Goal: Task Accomplishment & Management: Complete application form

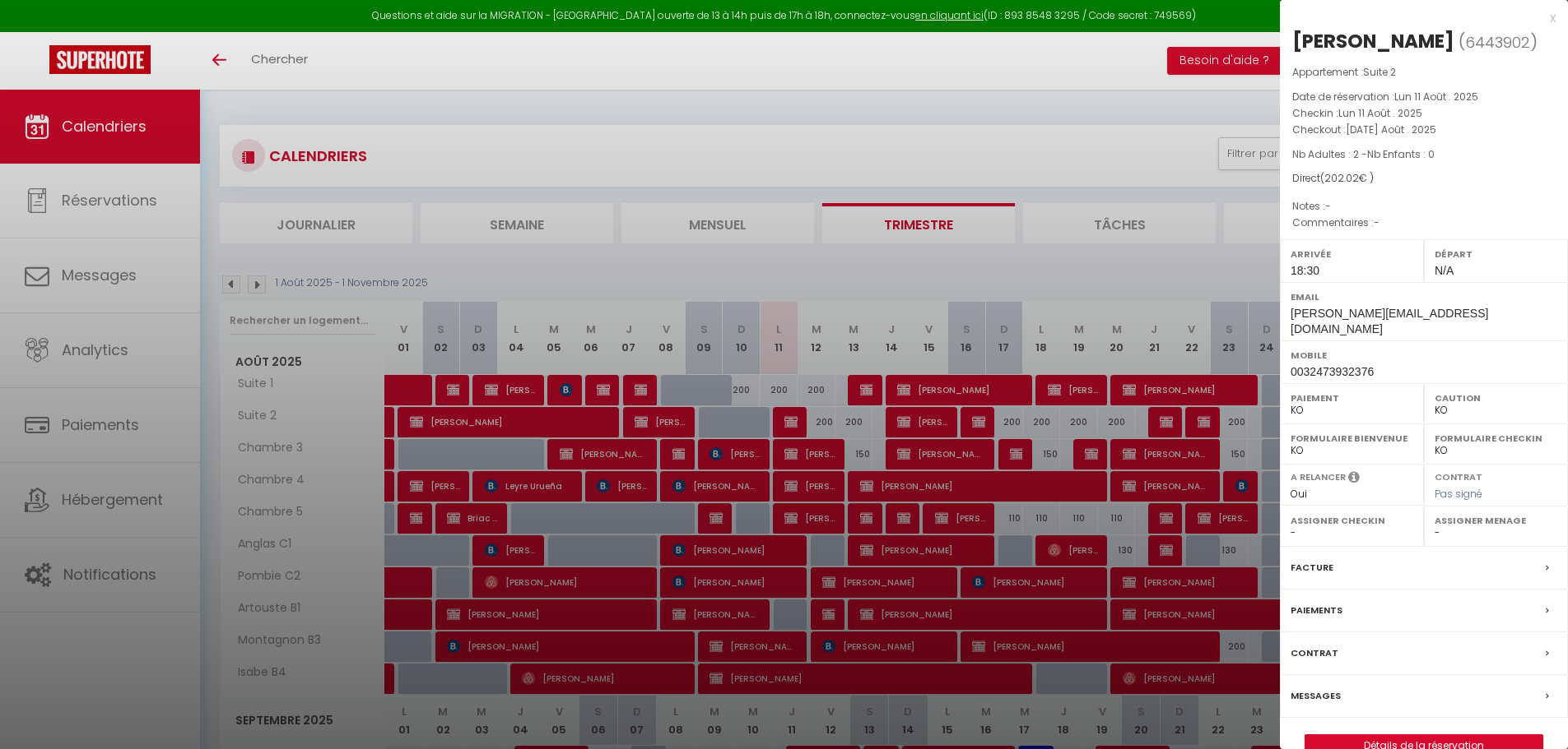
select select "KO"
select select "0"
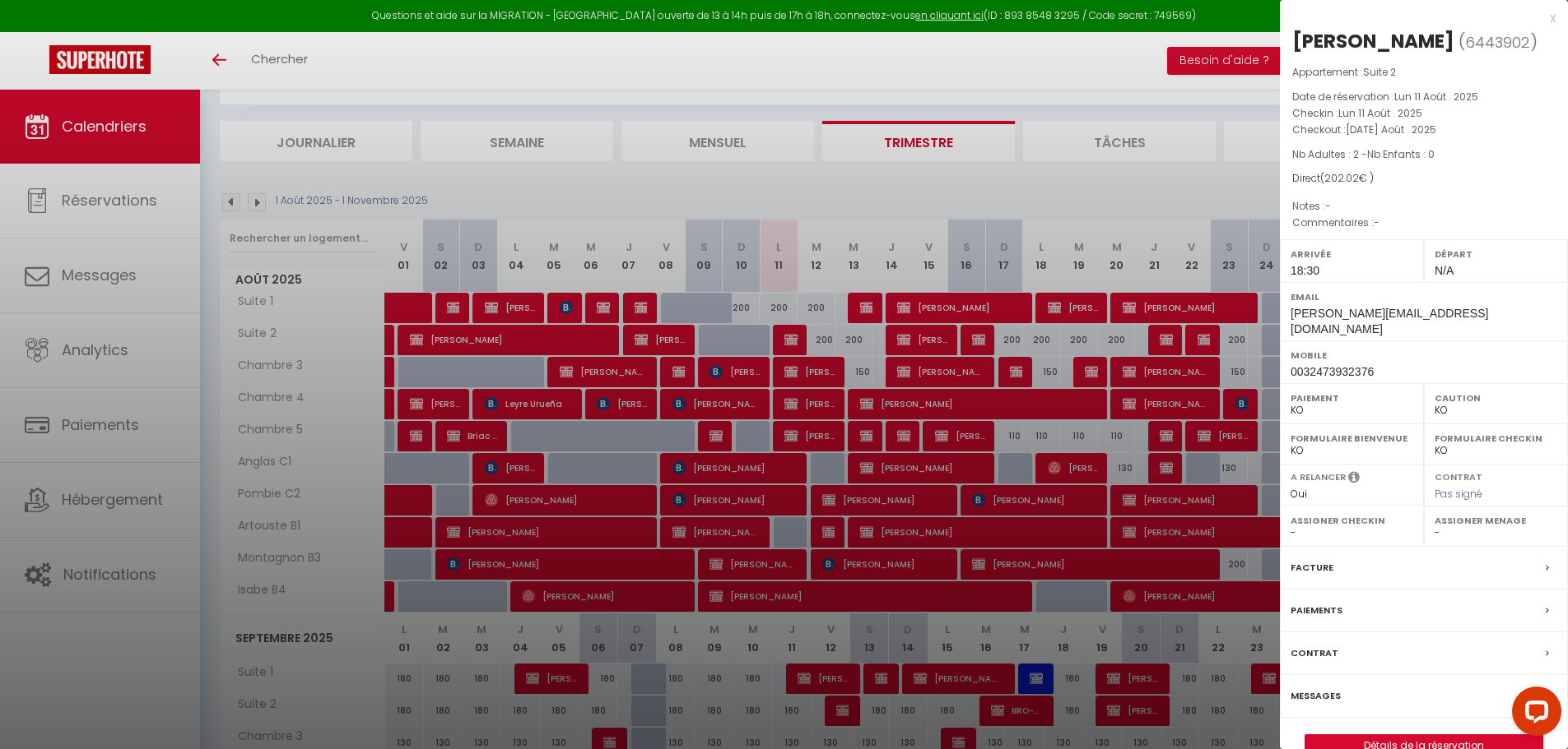
click at [1554, 17] on div "x" at bounding box center [1417, 18] width 275 height 20
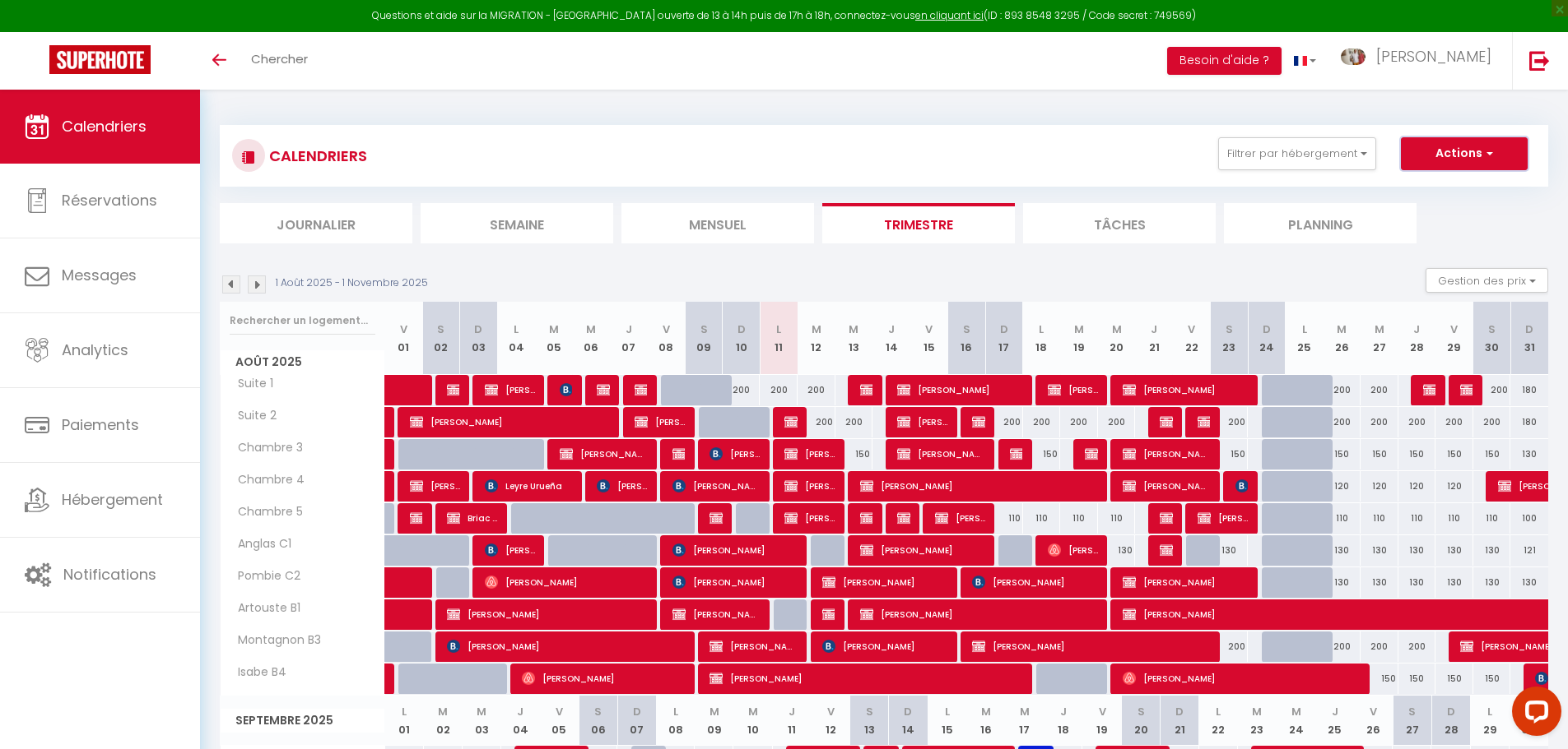
click at [1480, 153] on button "Actions" at bounding box center [1464, 153] width 127 height 33
click at [1446, 186] on link "Nouvelle réservation" at bounding box center [1447, 191] width 143 height 25
select select
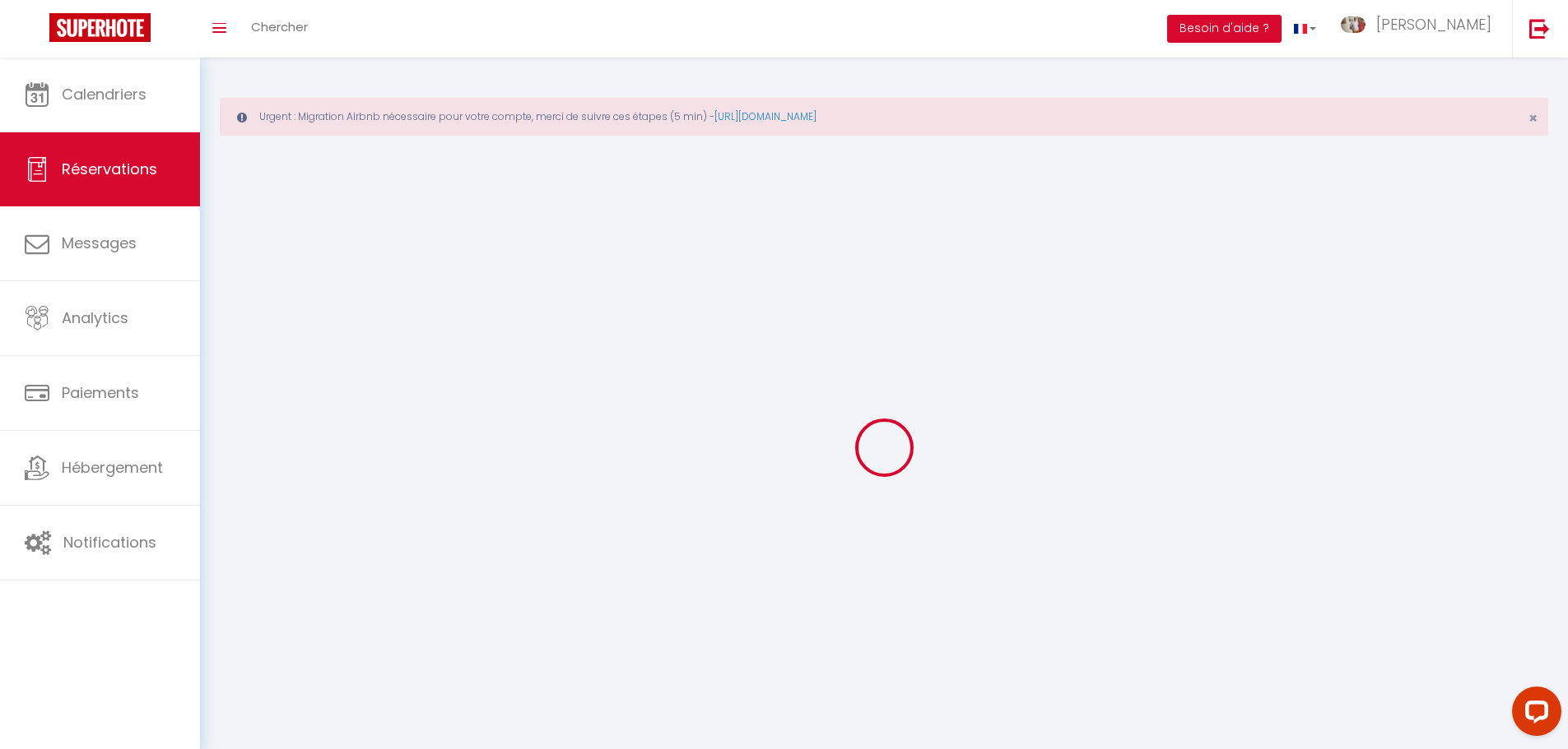
select select
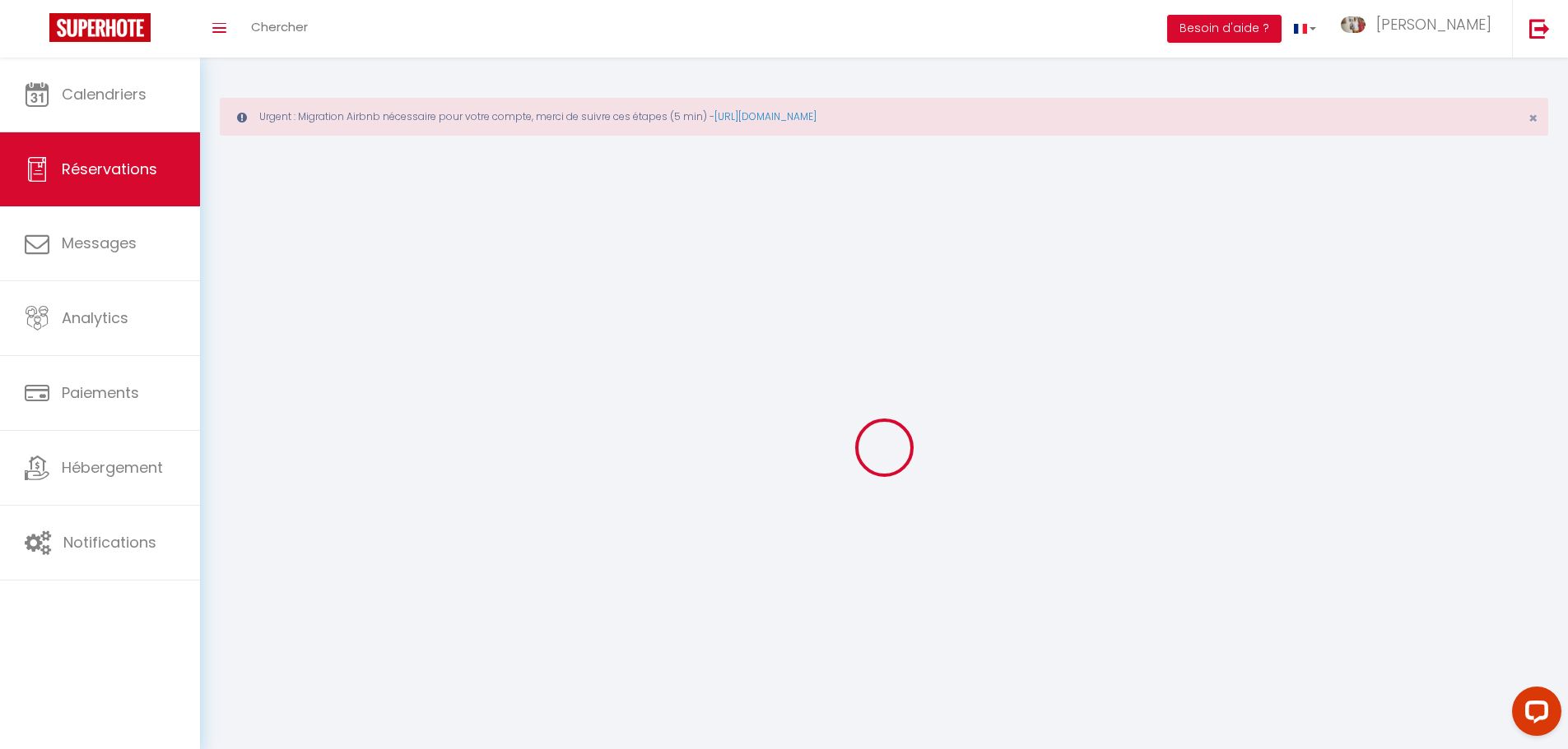
select select
checkbox input "false"
select select
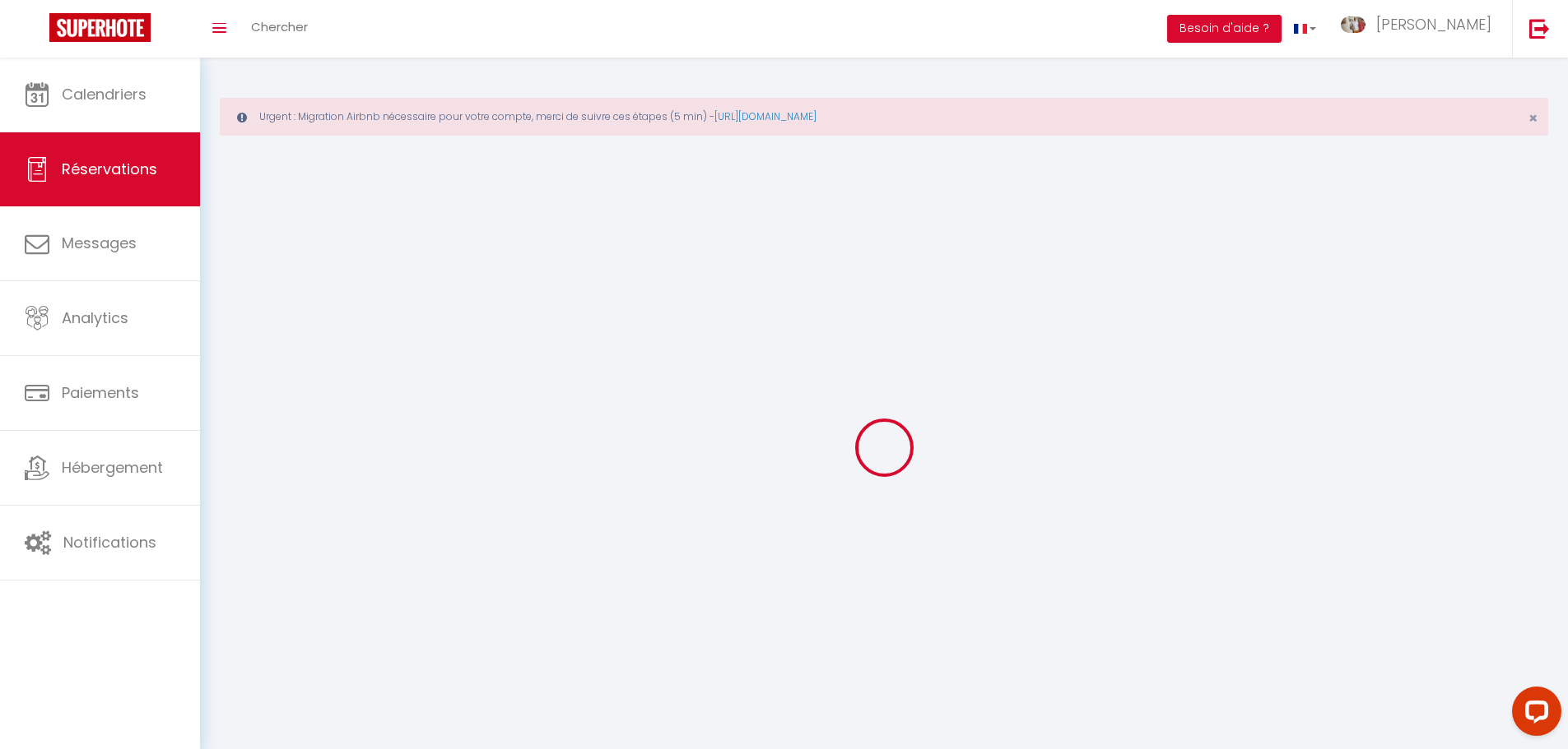
select select
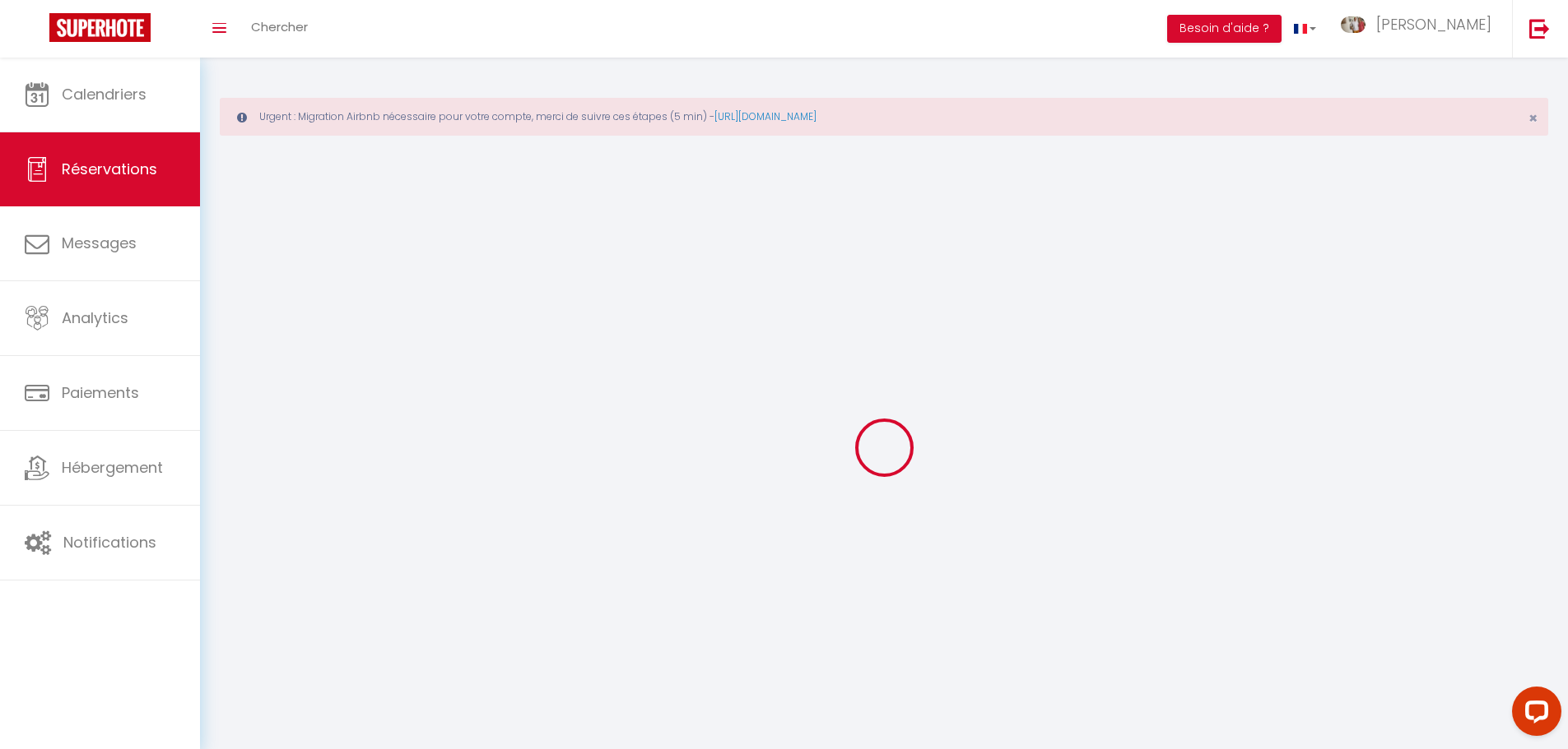
select select
checkbox input "false"
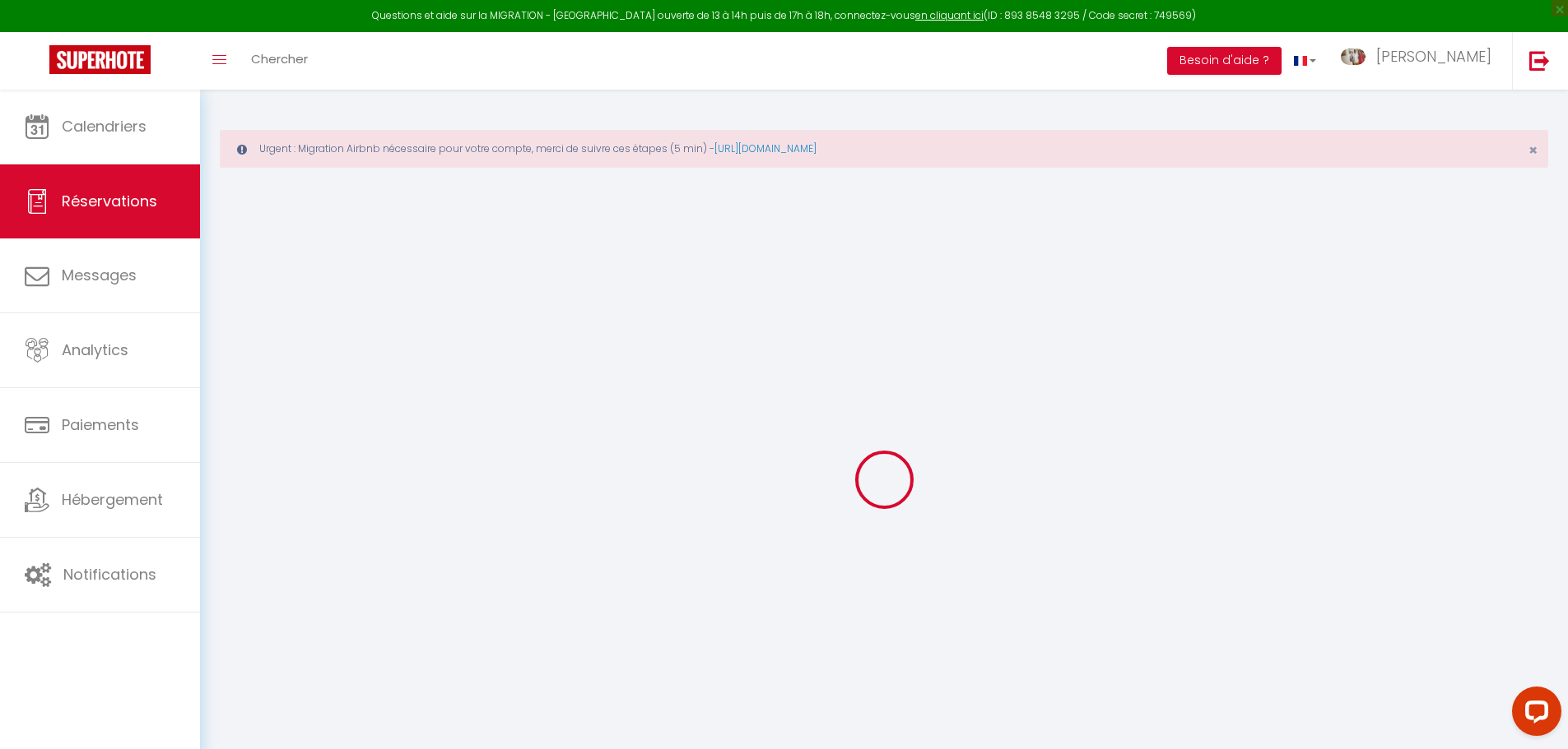
select select
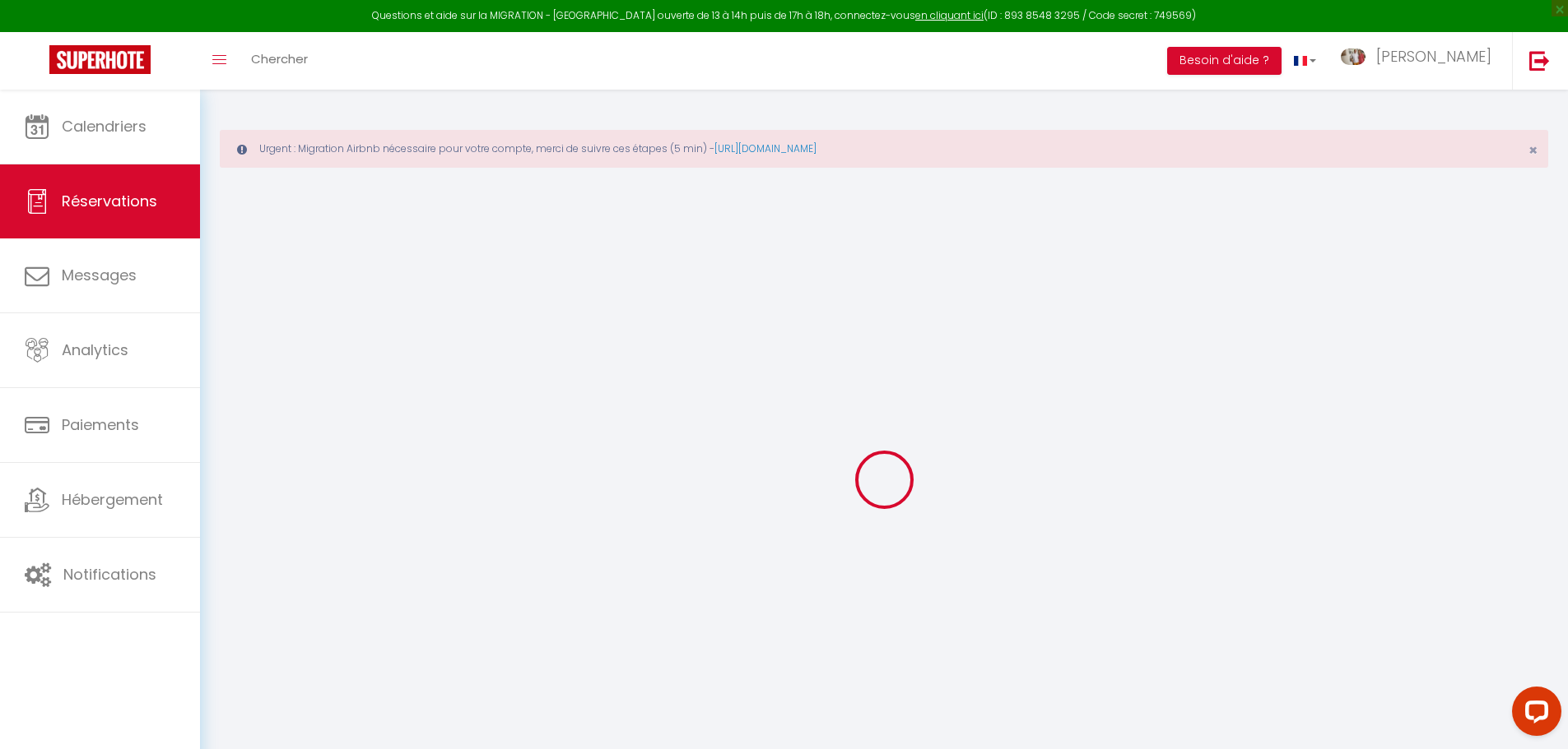
select select
checkbox input "false"
select select
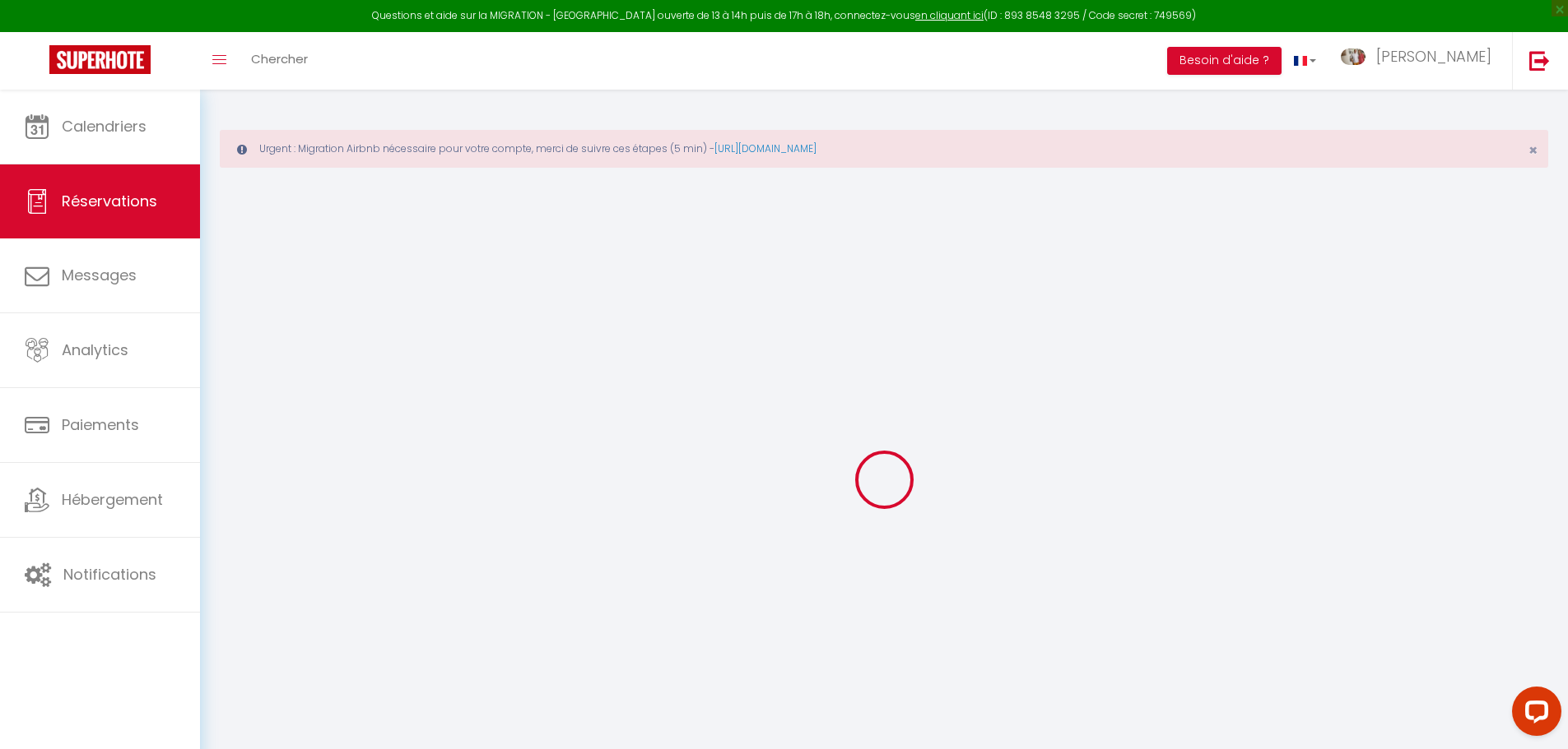
select select
checkbox input "false"
select select
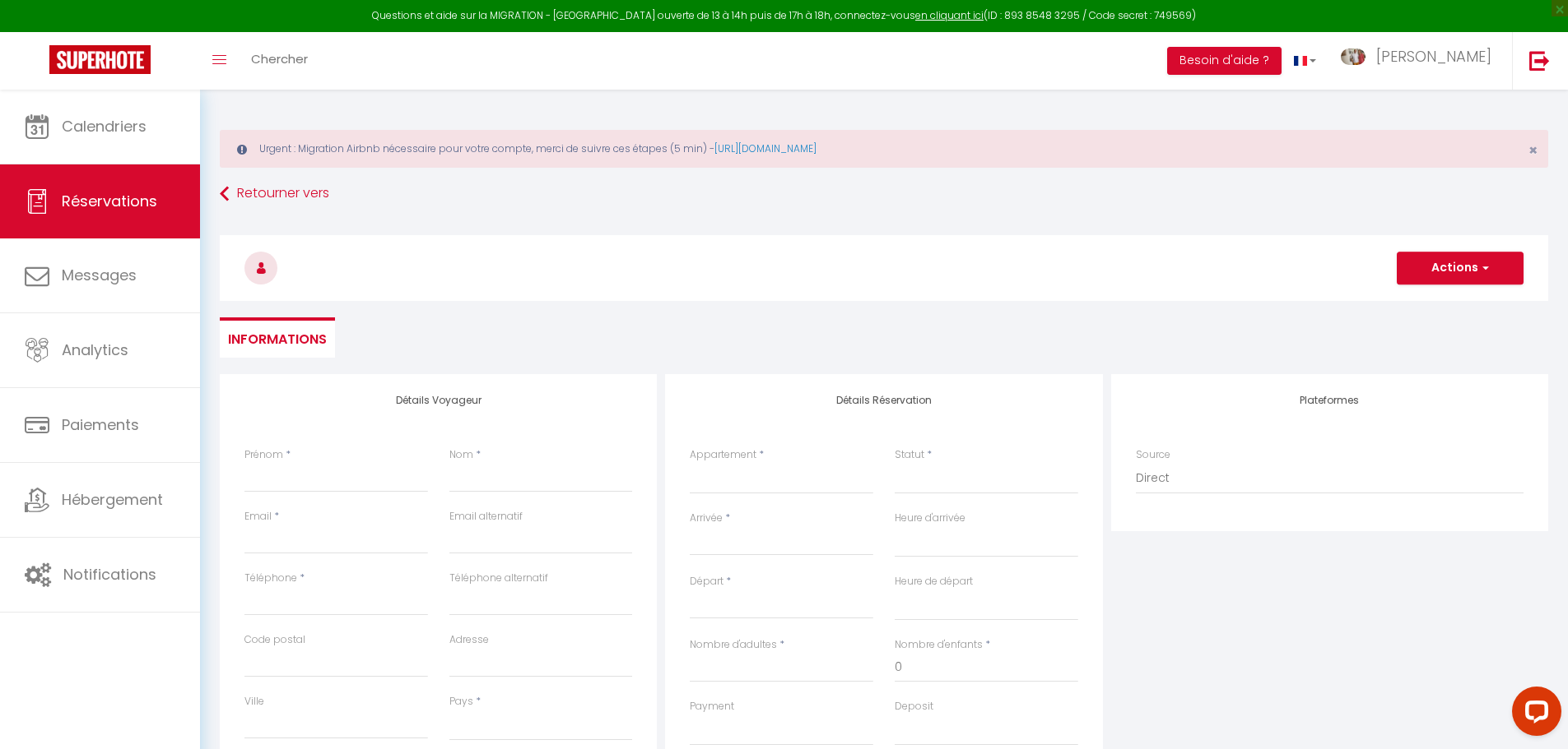
click at [504, 462] on div "Nom *" at bounding box center [541, 470] width 183 height 45
click at [501, 476] on input "Nom" at bounding box center [541, 477] width 183 height 30
type input "S"
select select
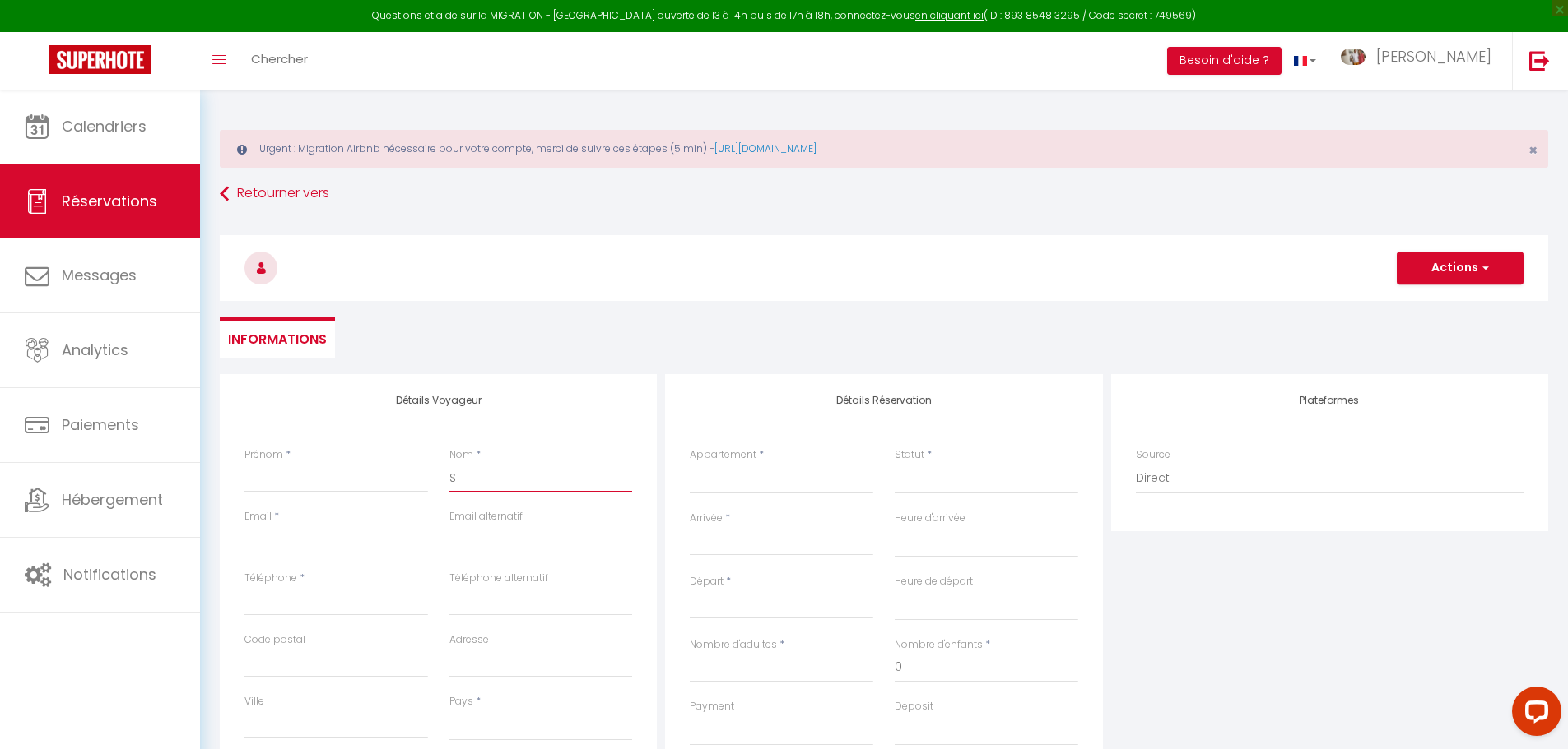
select select
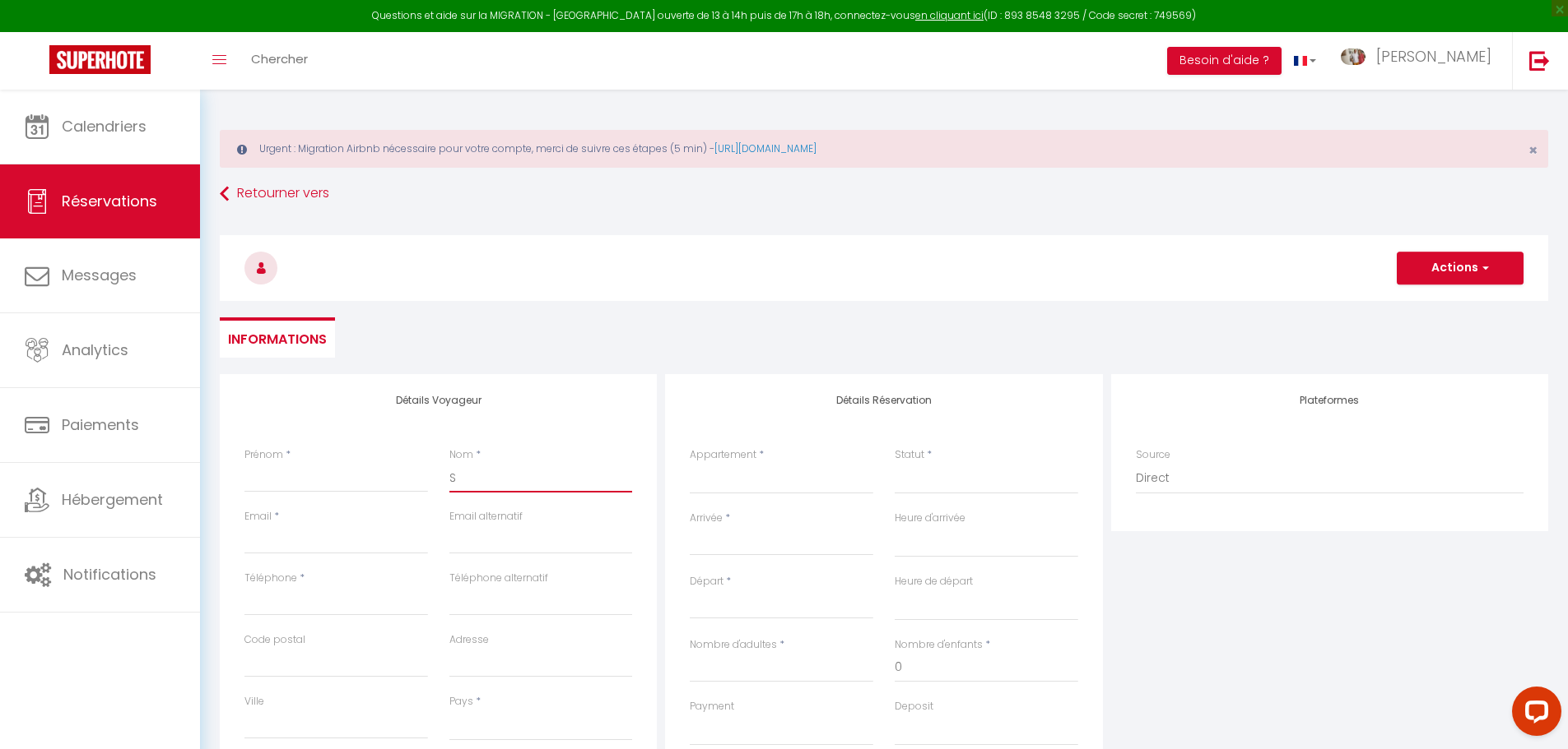
checkbox input "false"
type input "SA"
select select
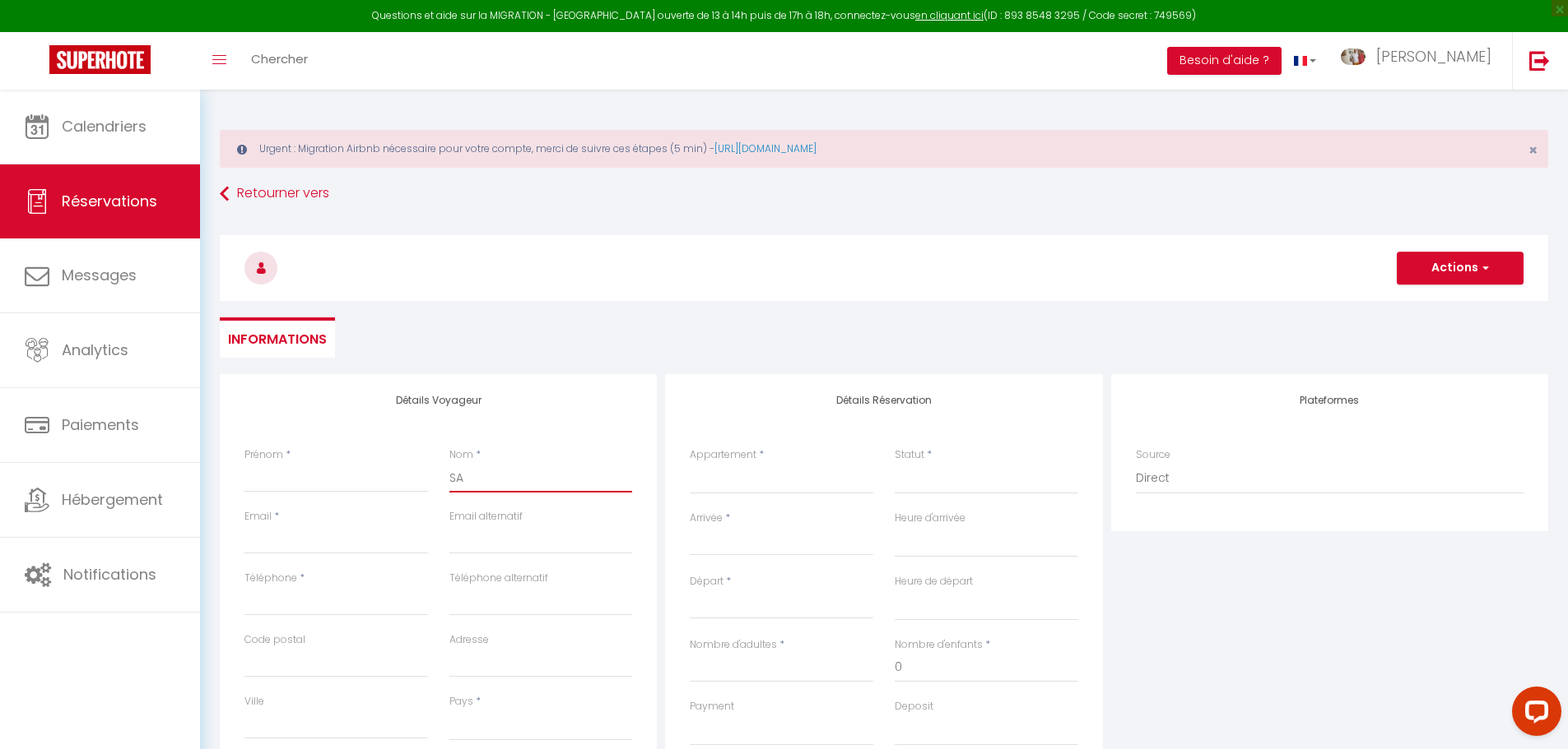
select select
checkbox input "false"
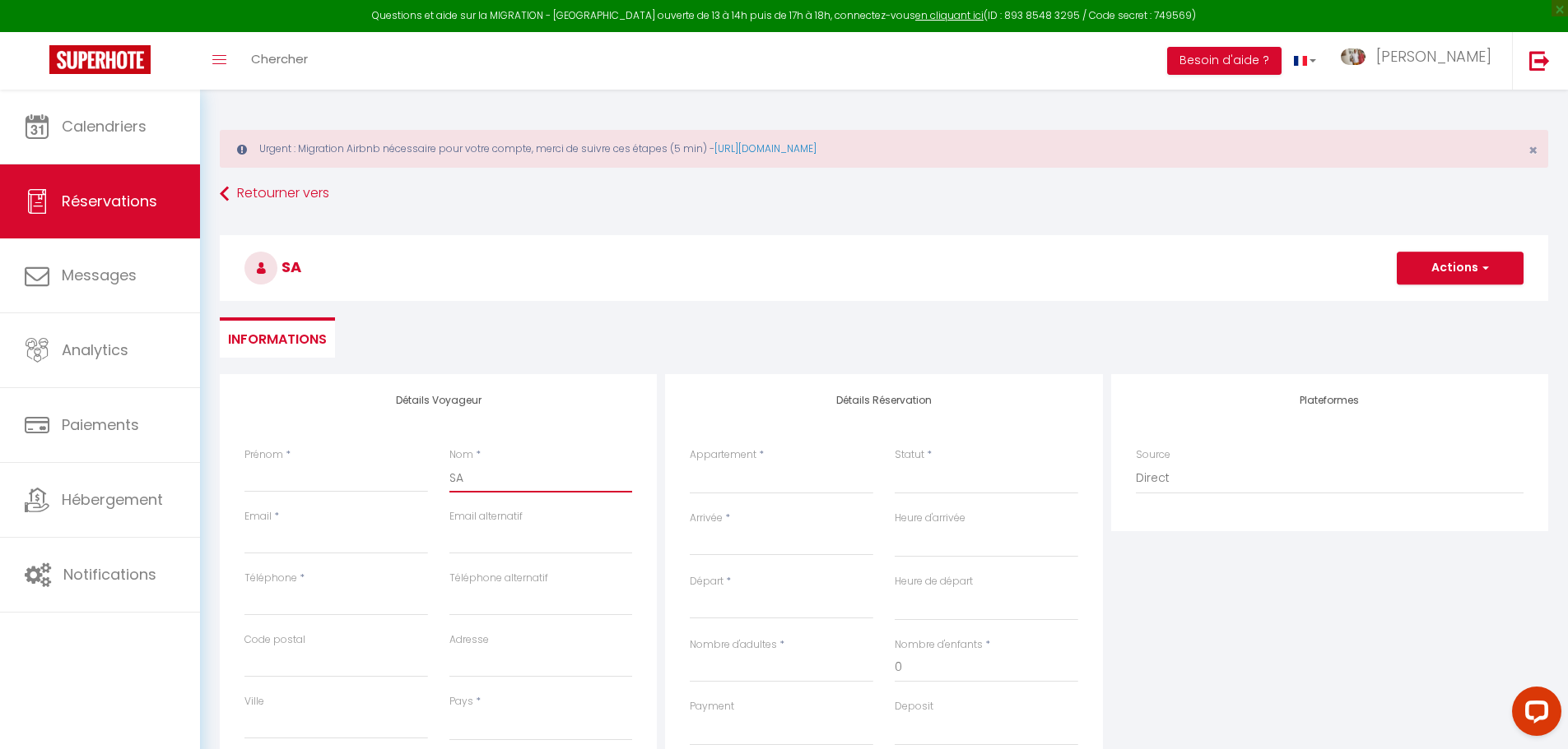
type input "SAN"
select select
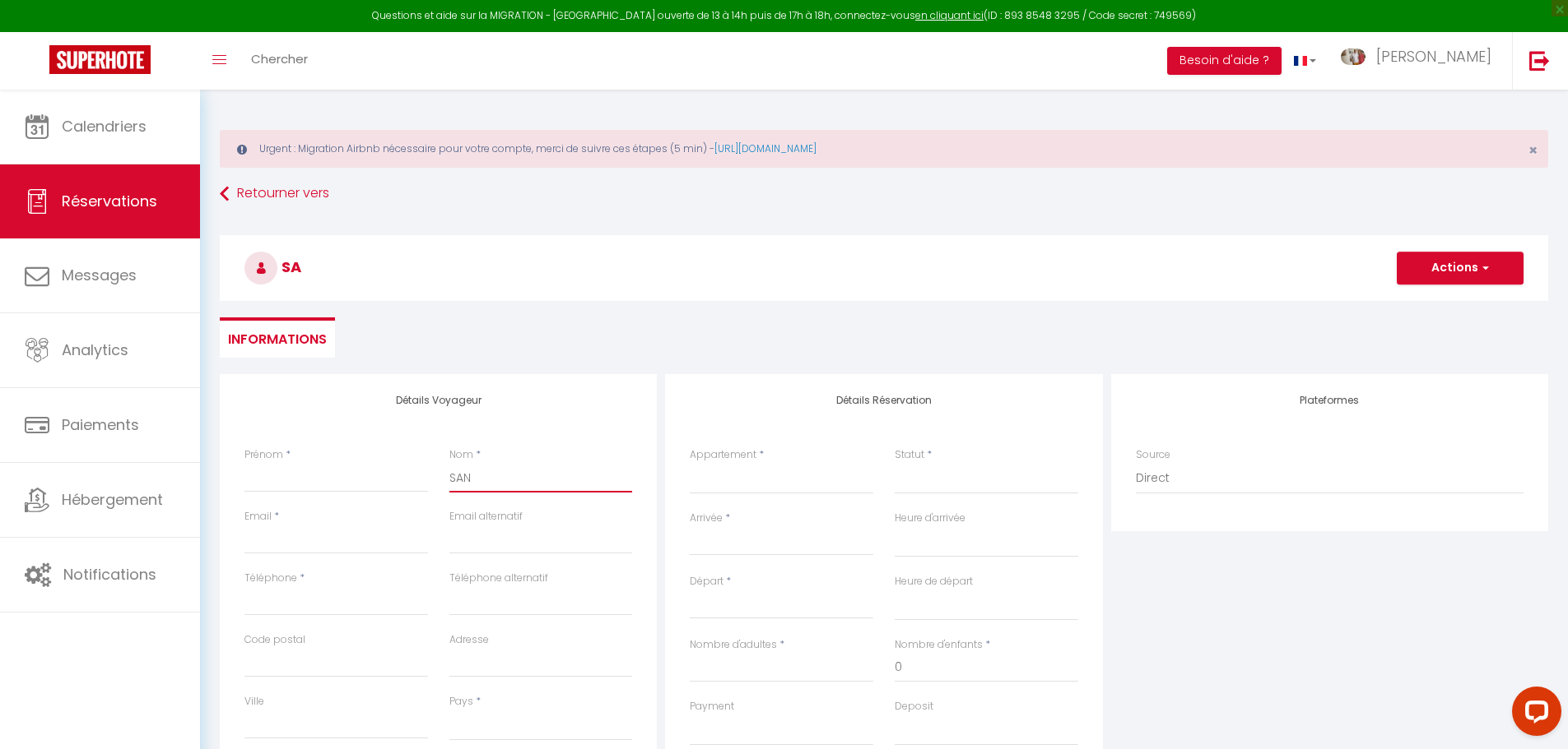
select select
checkbox input "false"
type input "[PERSON_NAME]"
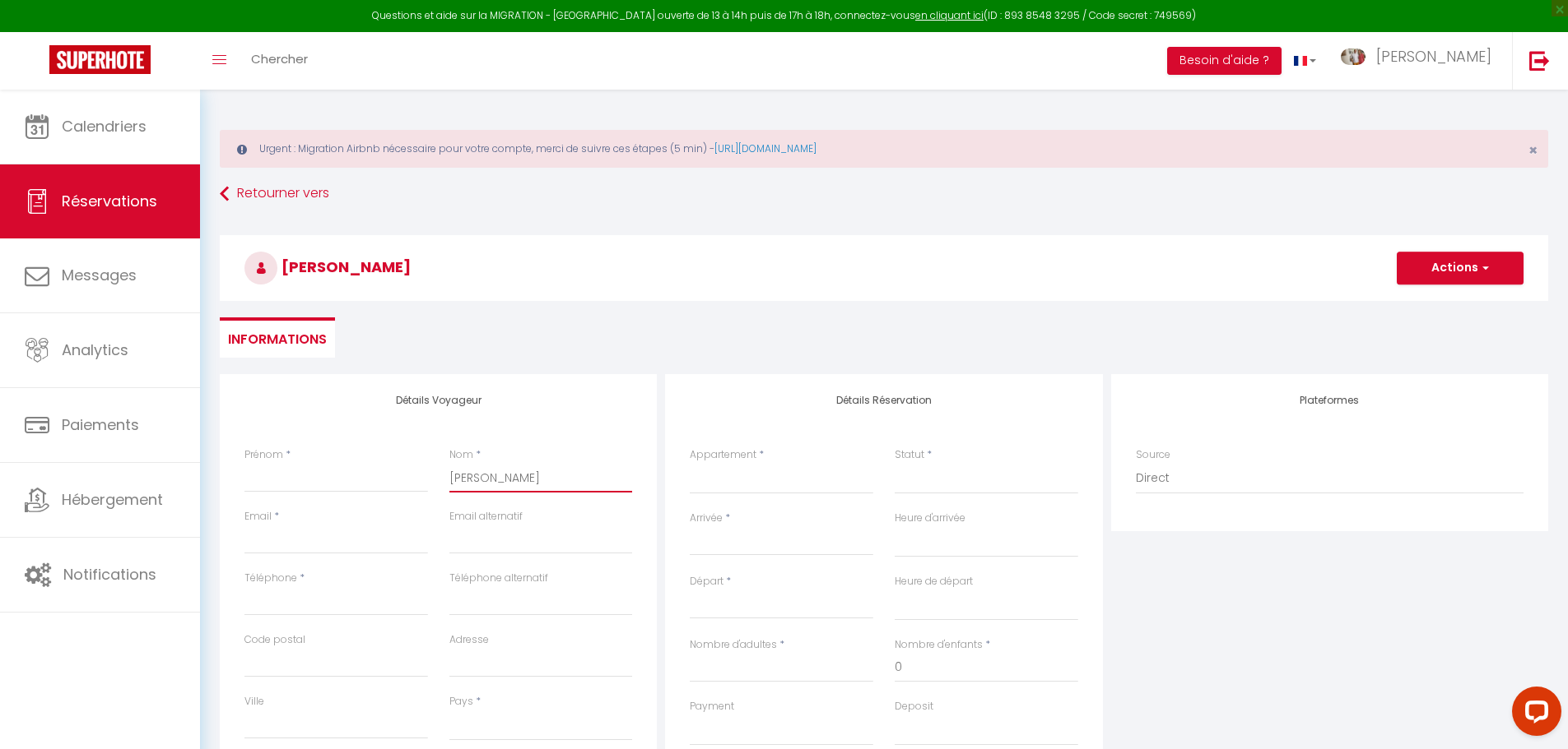
select select
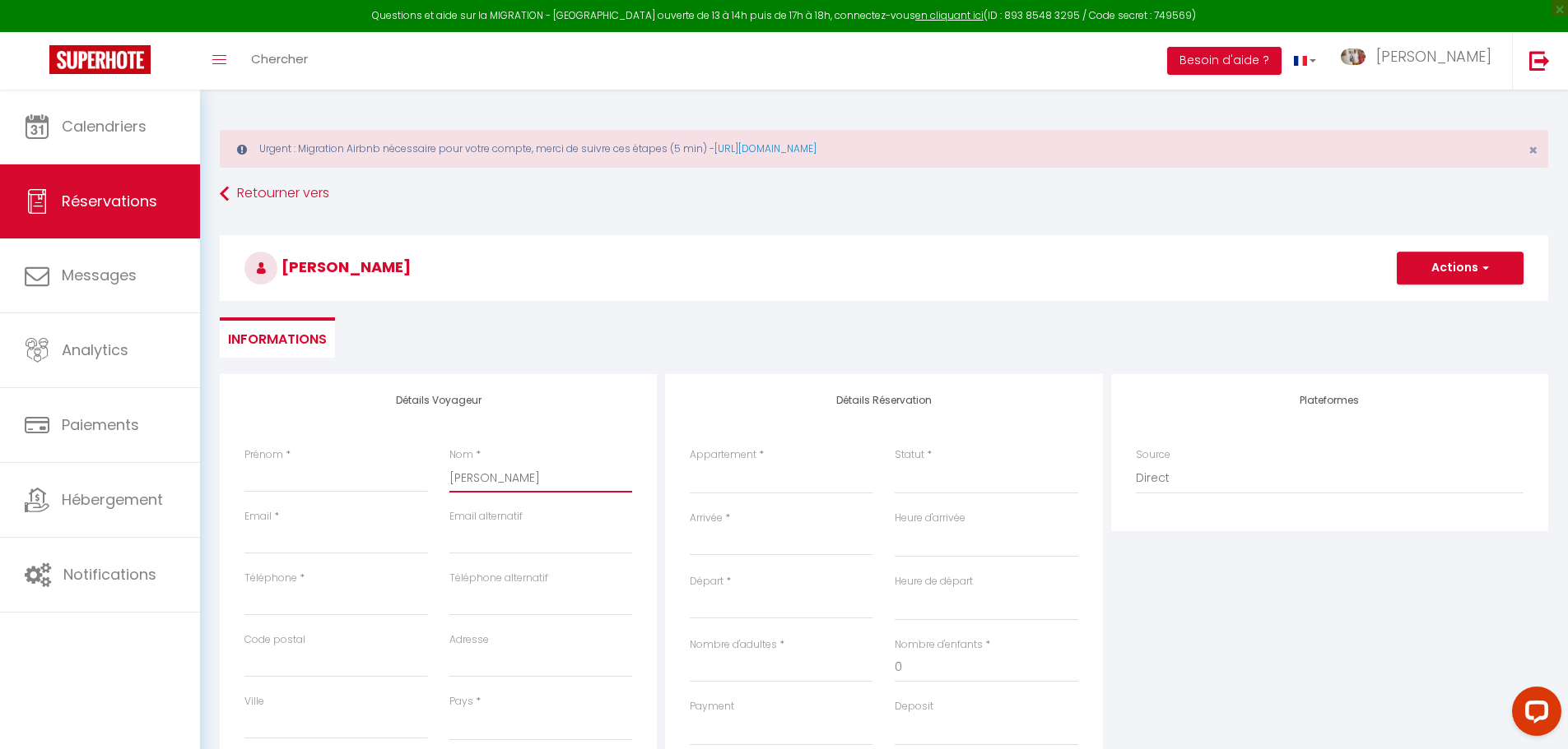
select select
checkbox input "false"
type input "SANNA"
select select
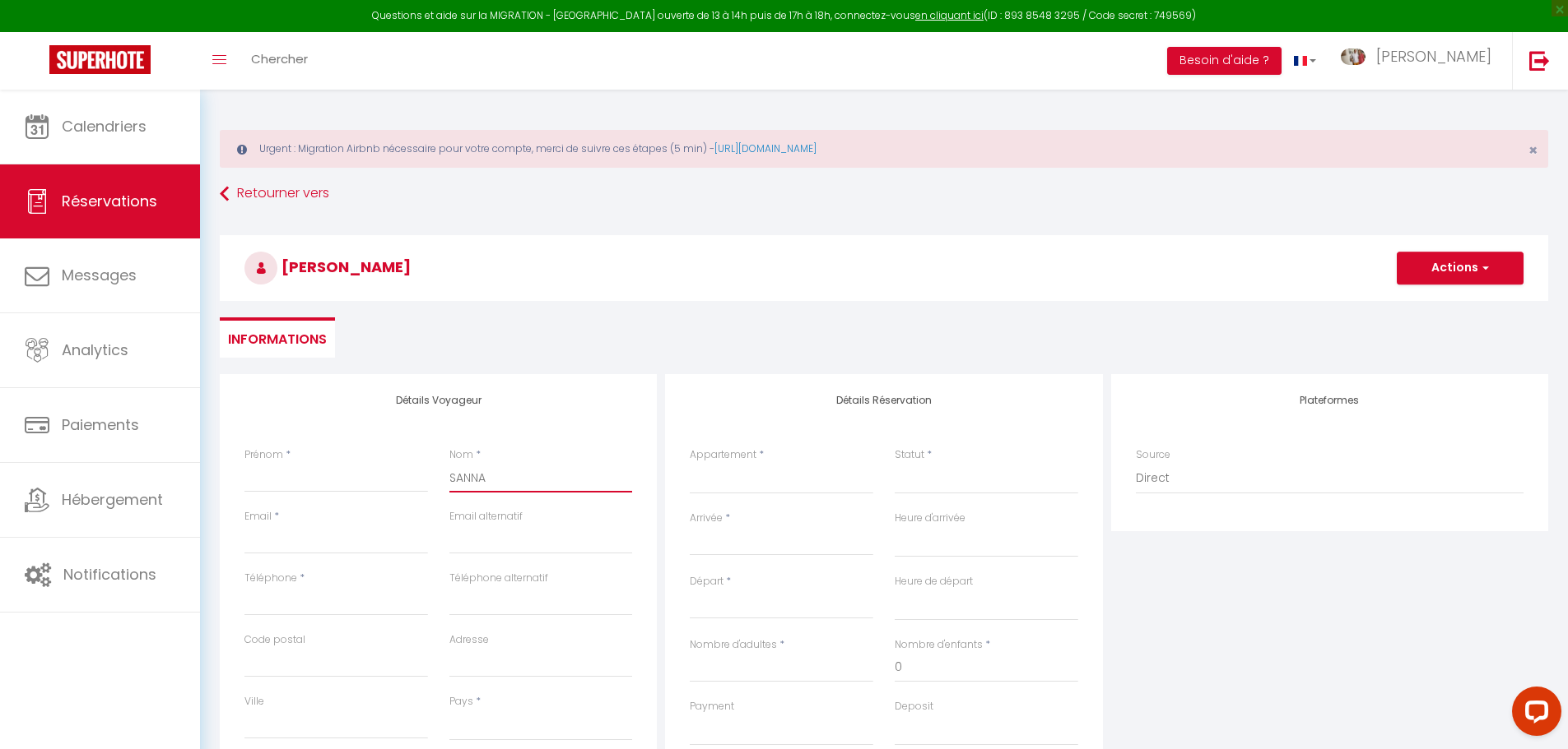
select select
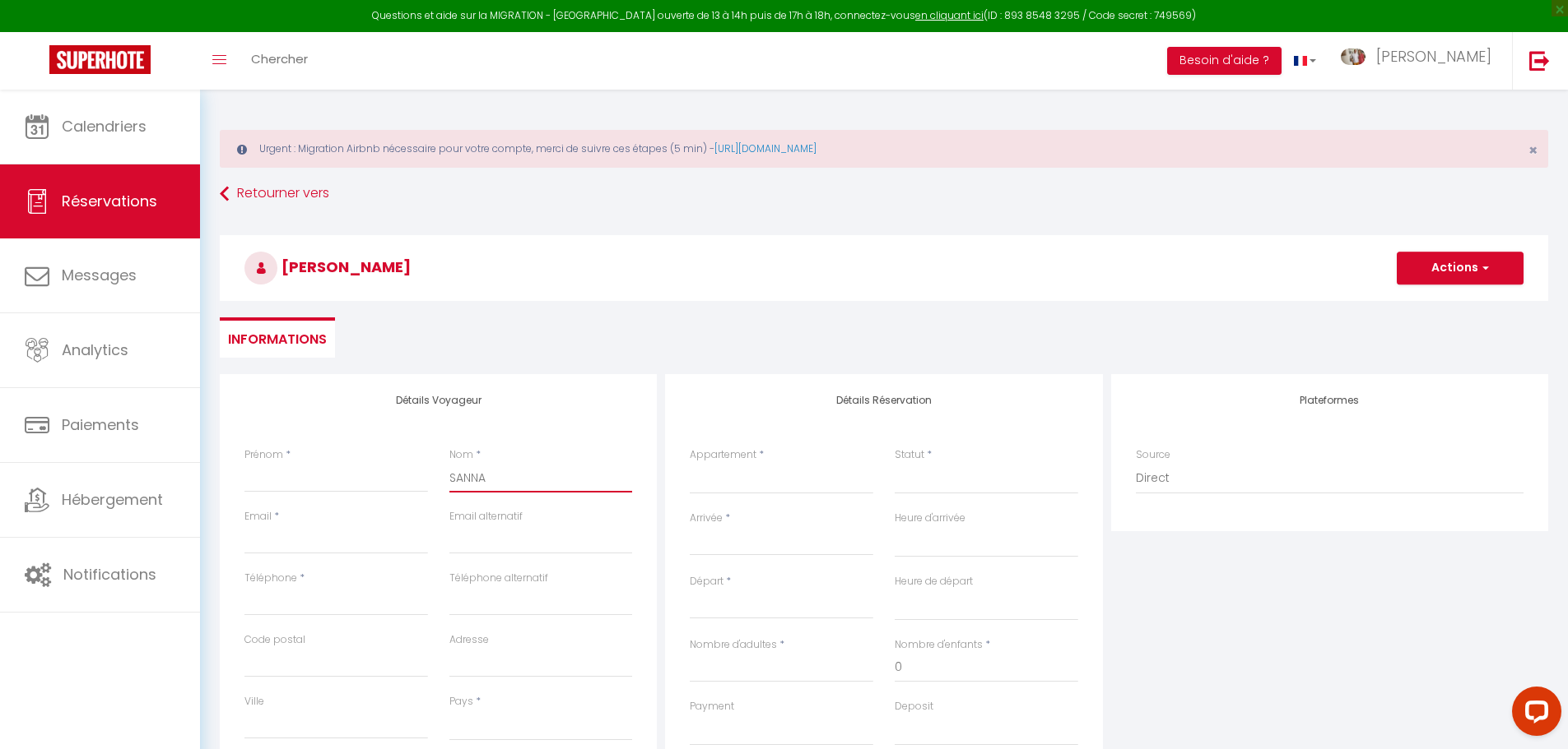
select select
checkbox input "false"
type input "SANNAC"
select select
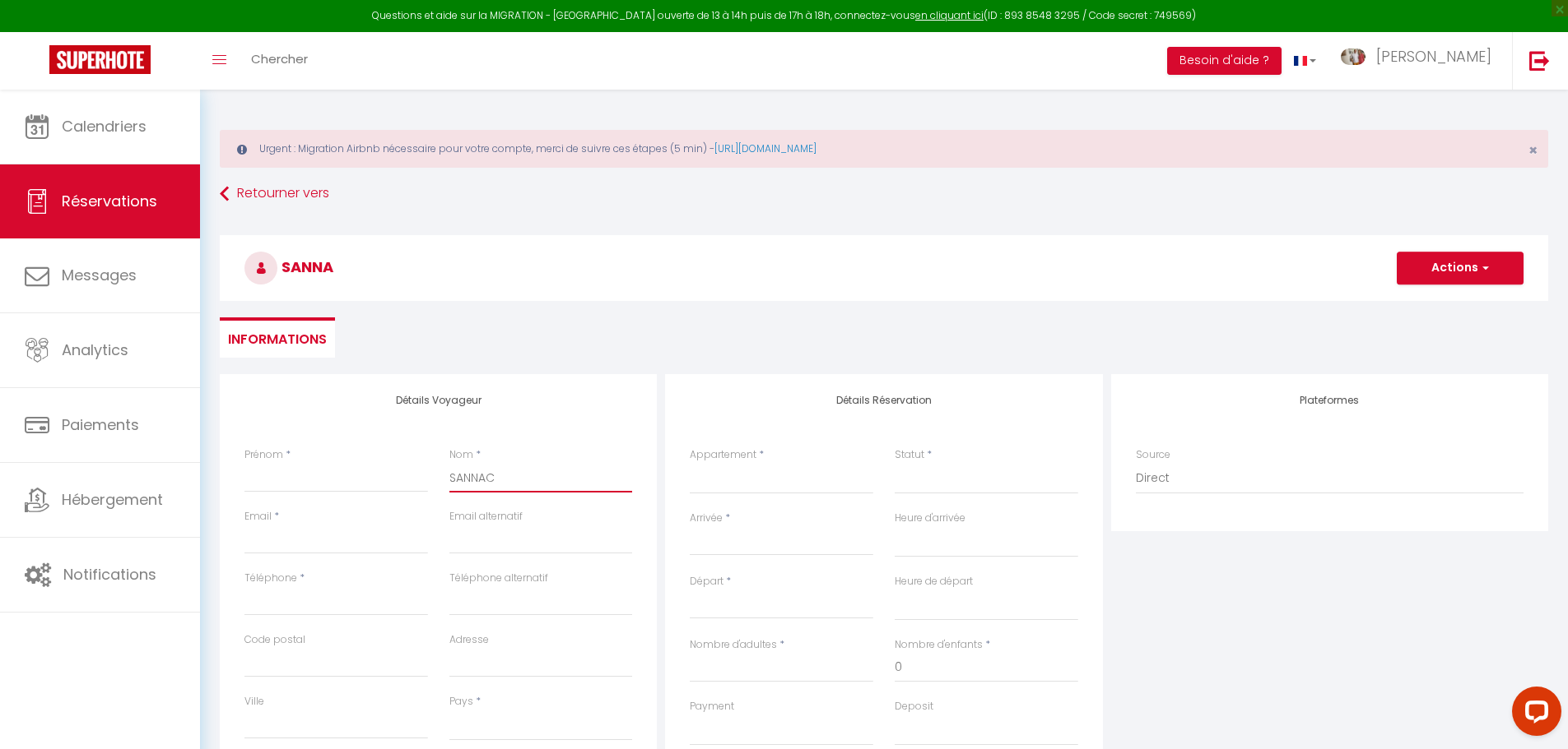
select select
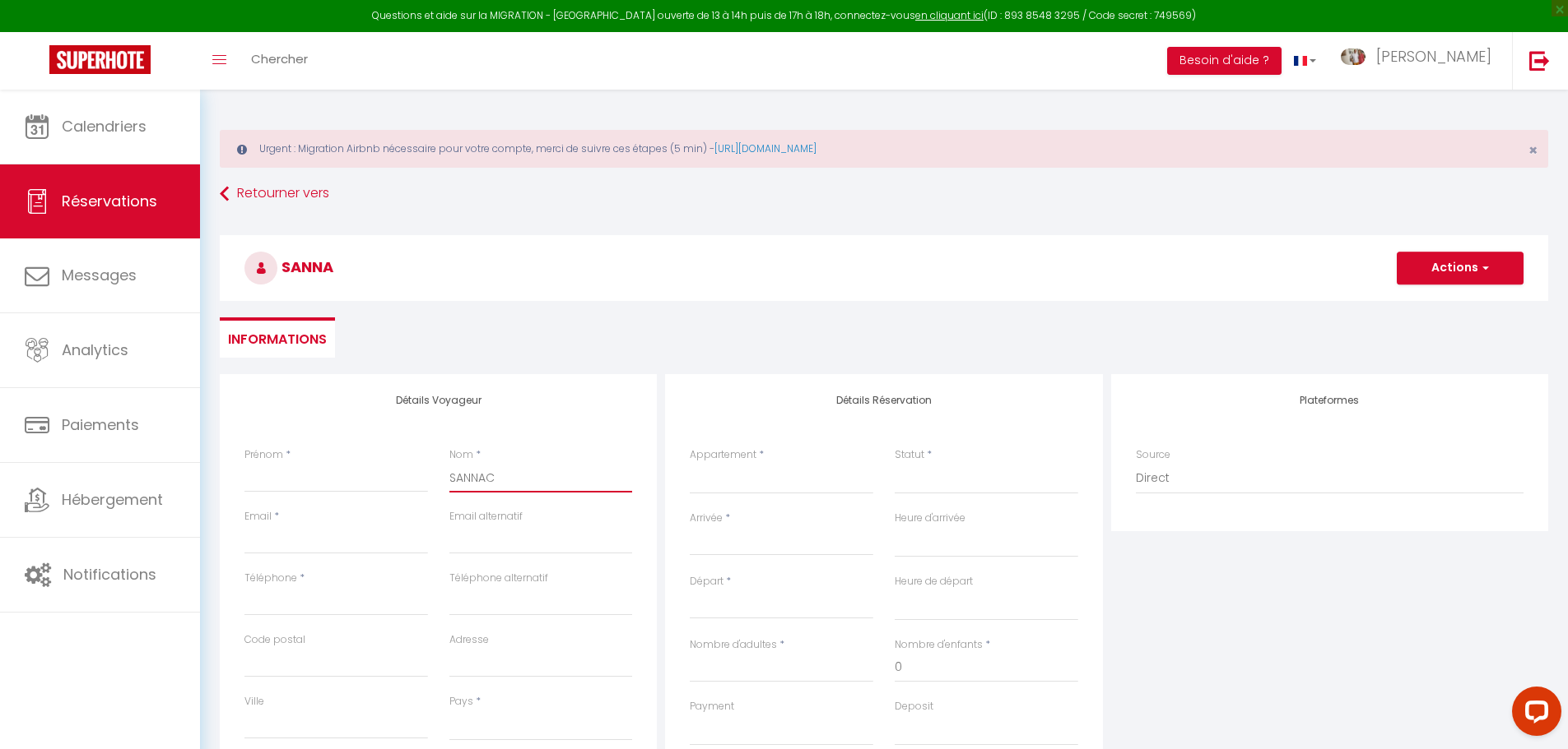
checkbox input "false"
type input "SANNAC"
click at [396, 470] on input "Prénom" at bounding box center [336, 477] width 183 height 30
type input "M"
select select
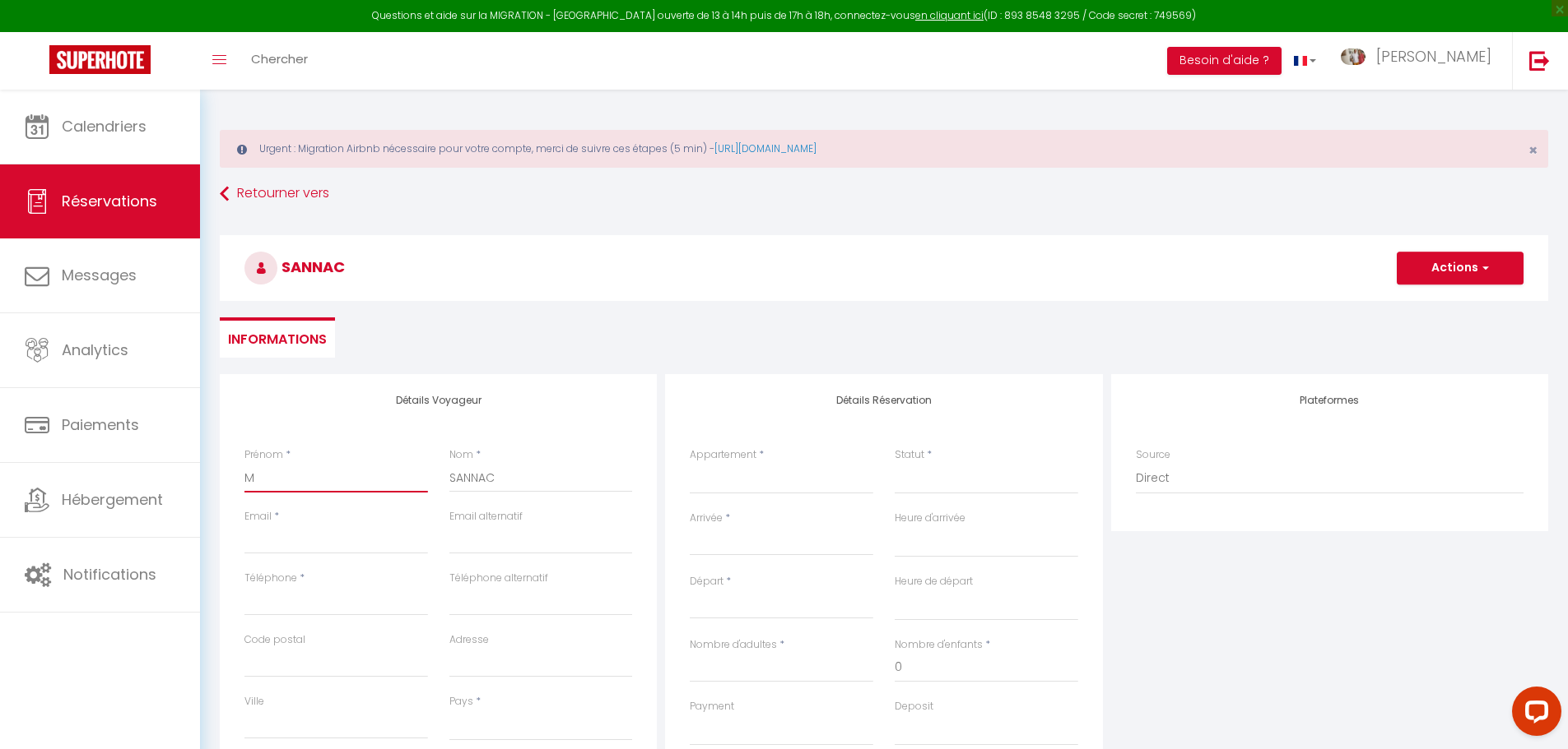
select select
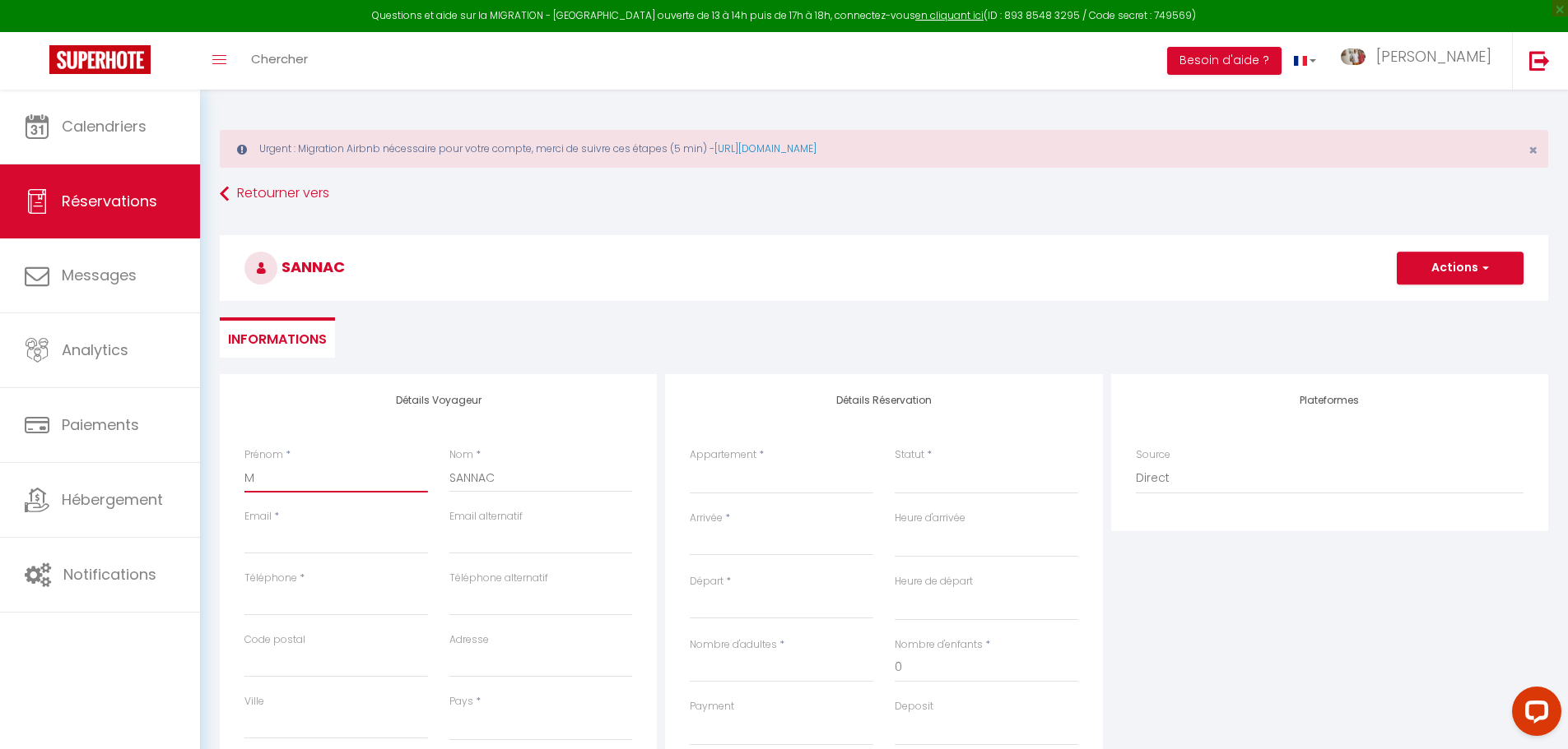
select select
checkbox input "false"
type input "Ma"
select select
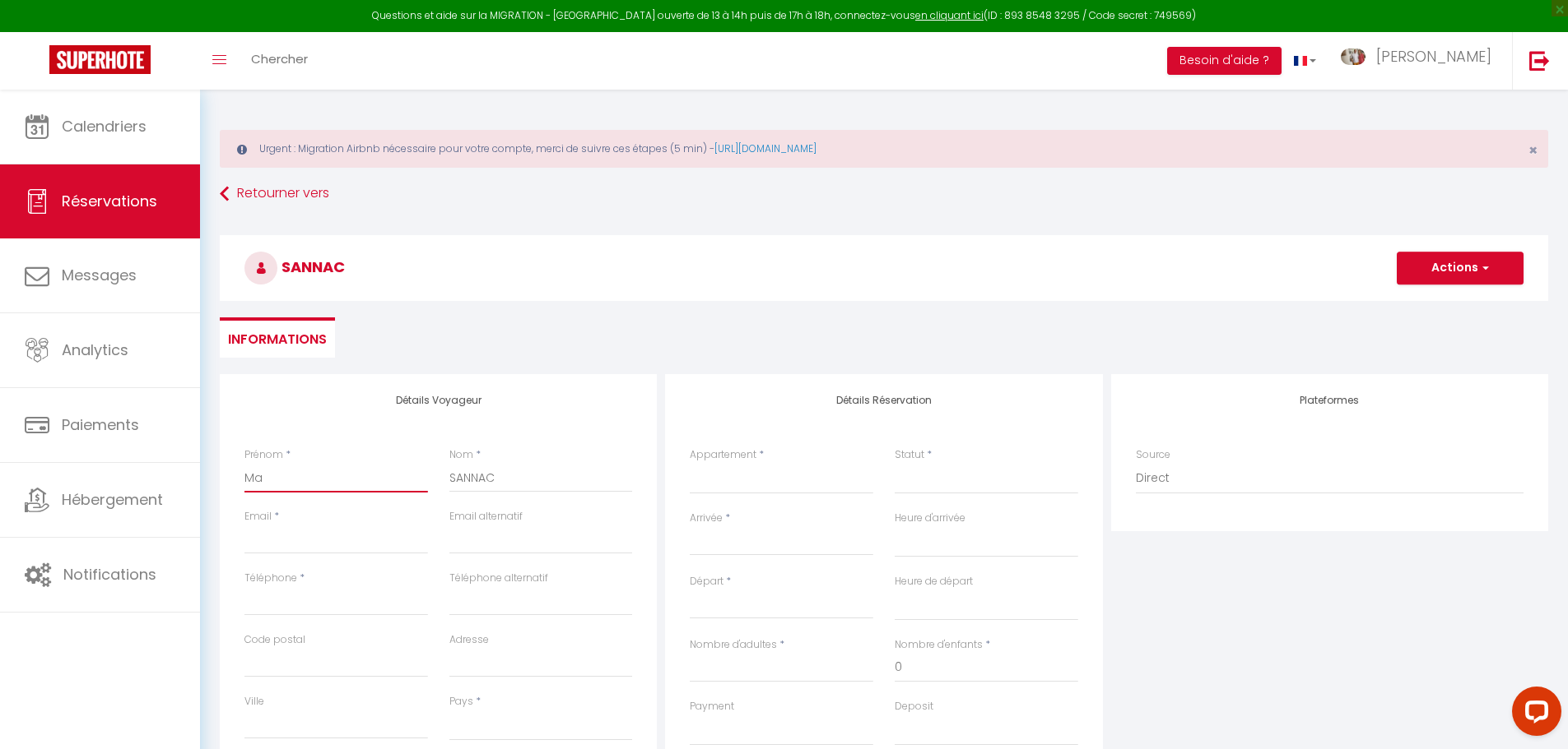
select select
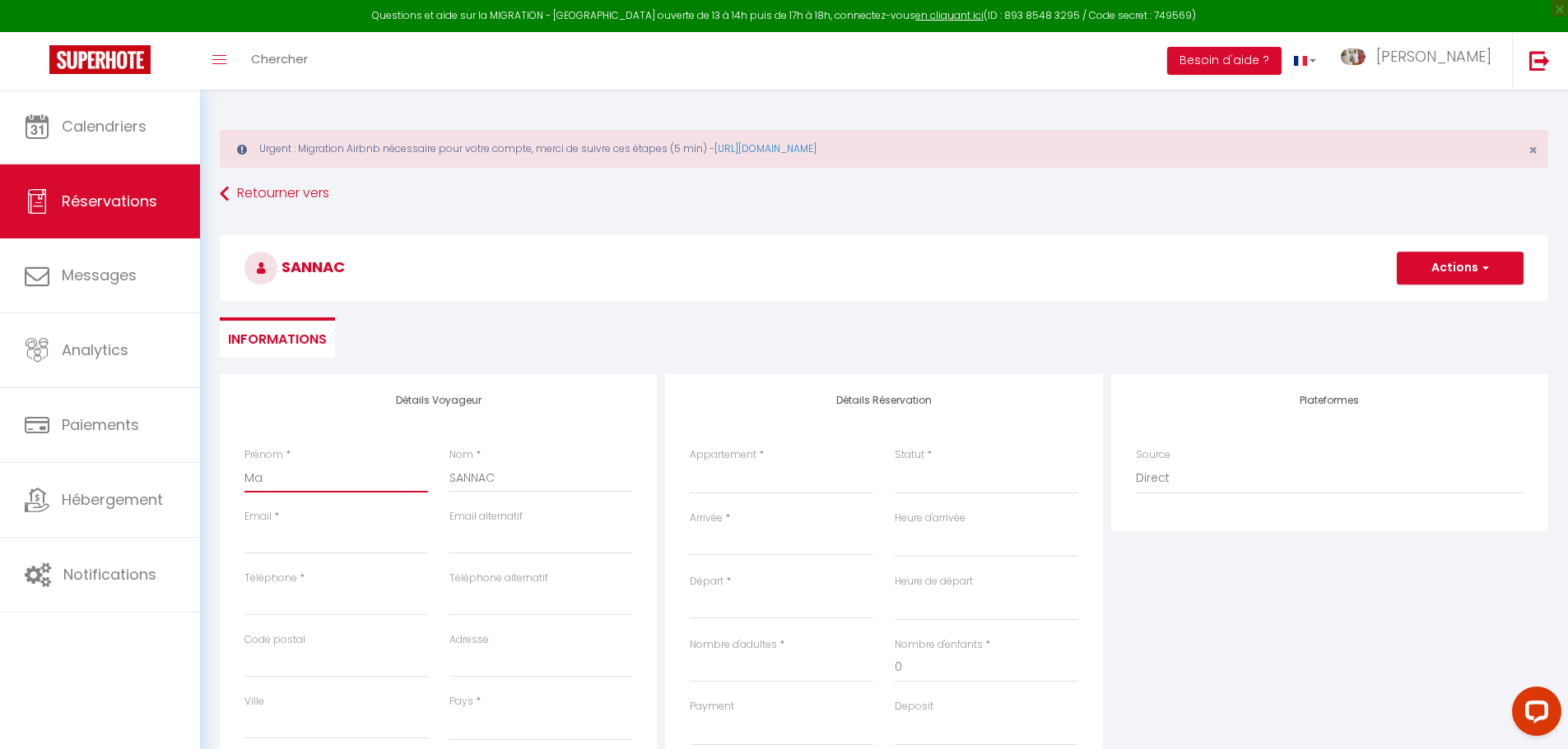
checkbox input "false"
type input "Mar"
select select
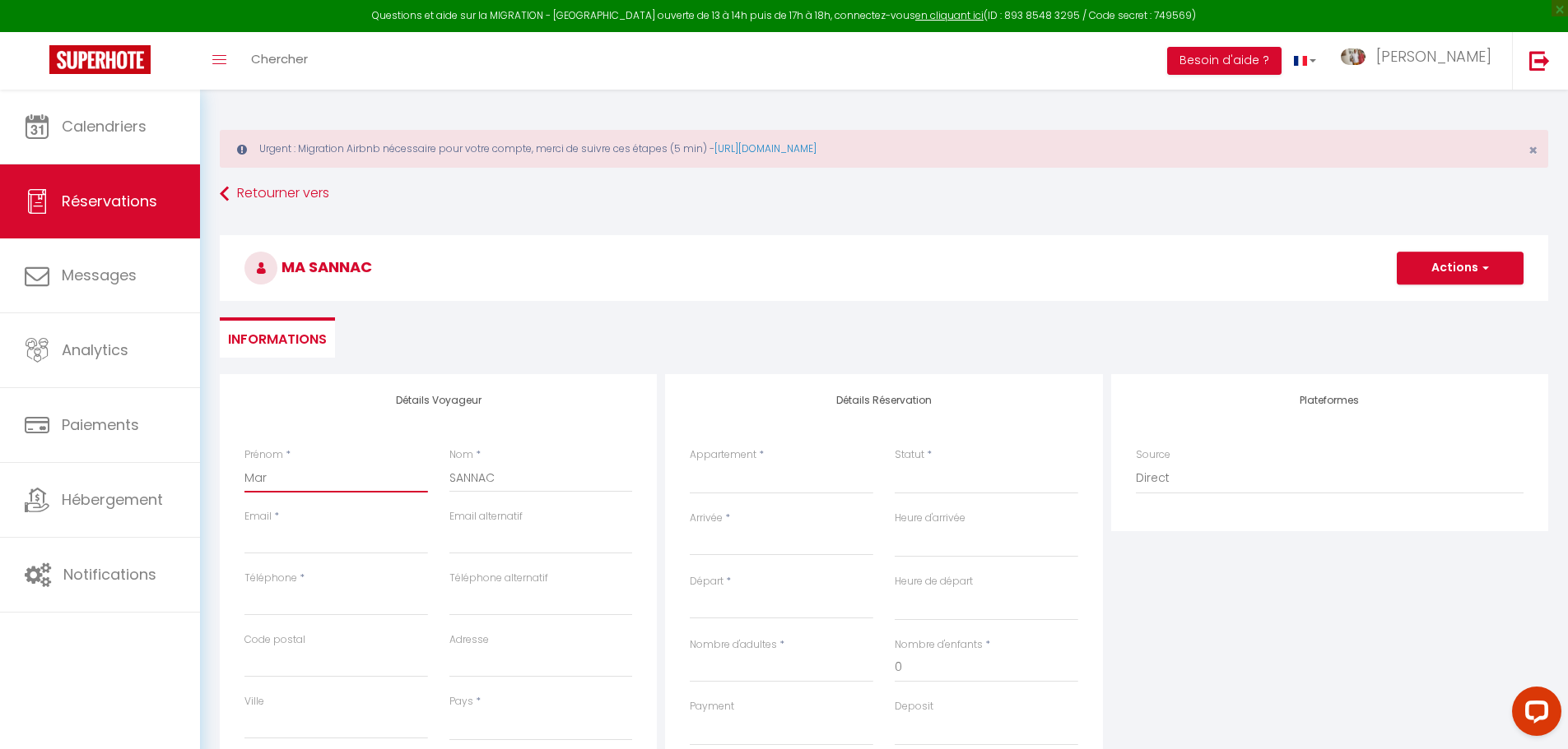
select select
checkbox input "false"
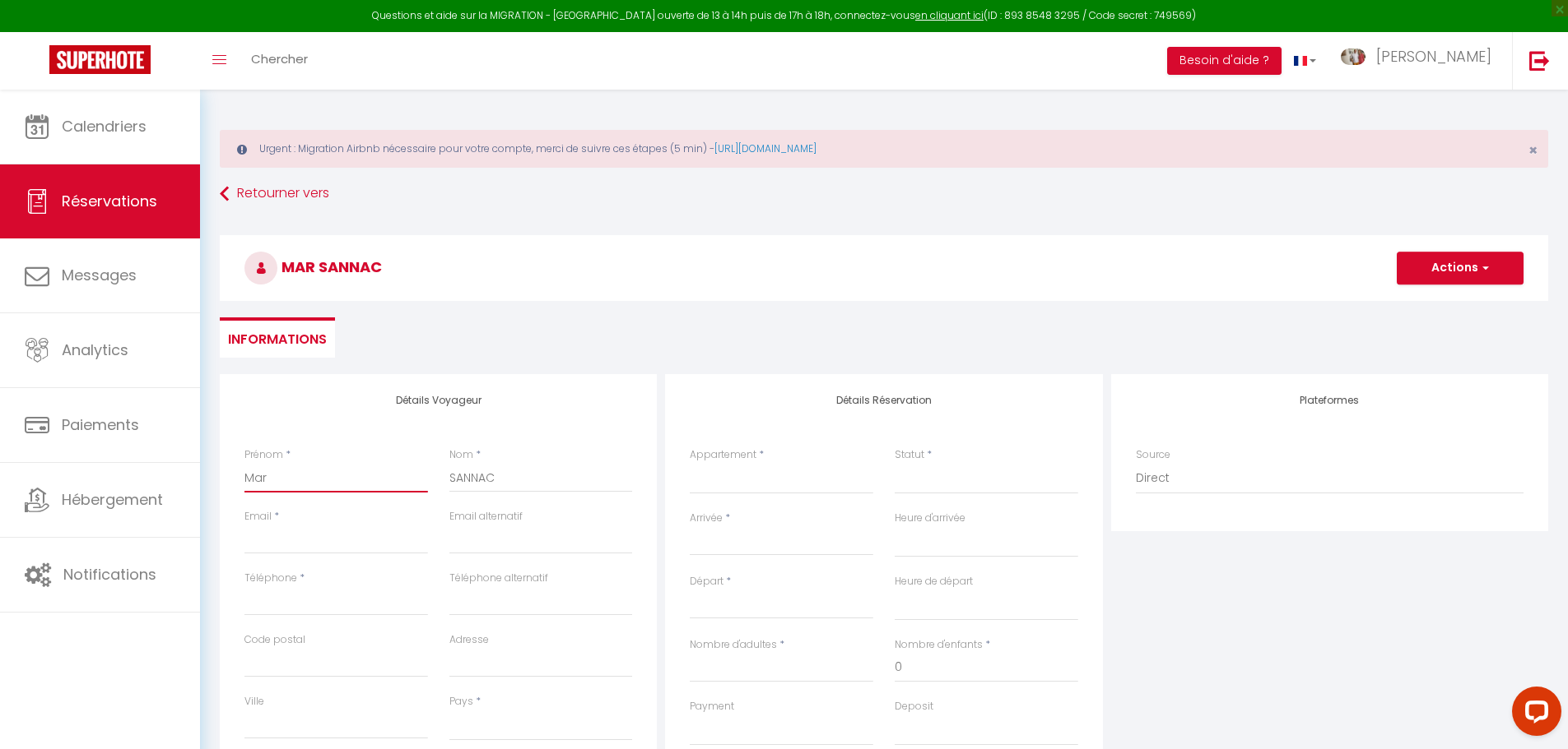
type input "Mari"
select select
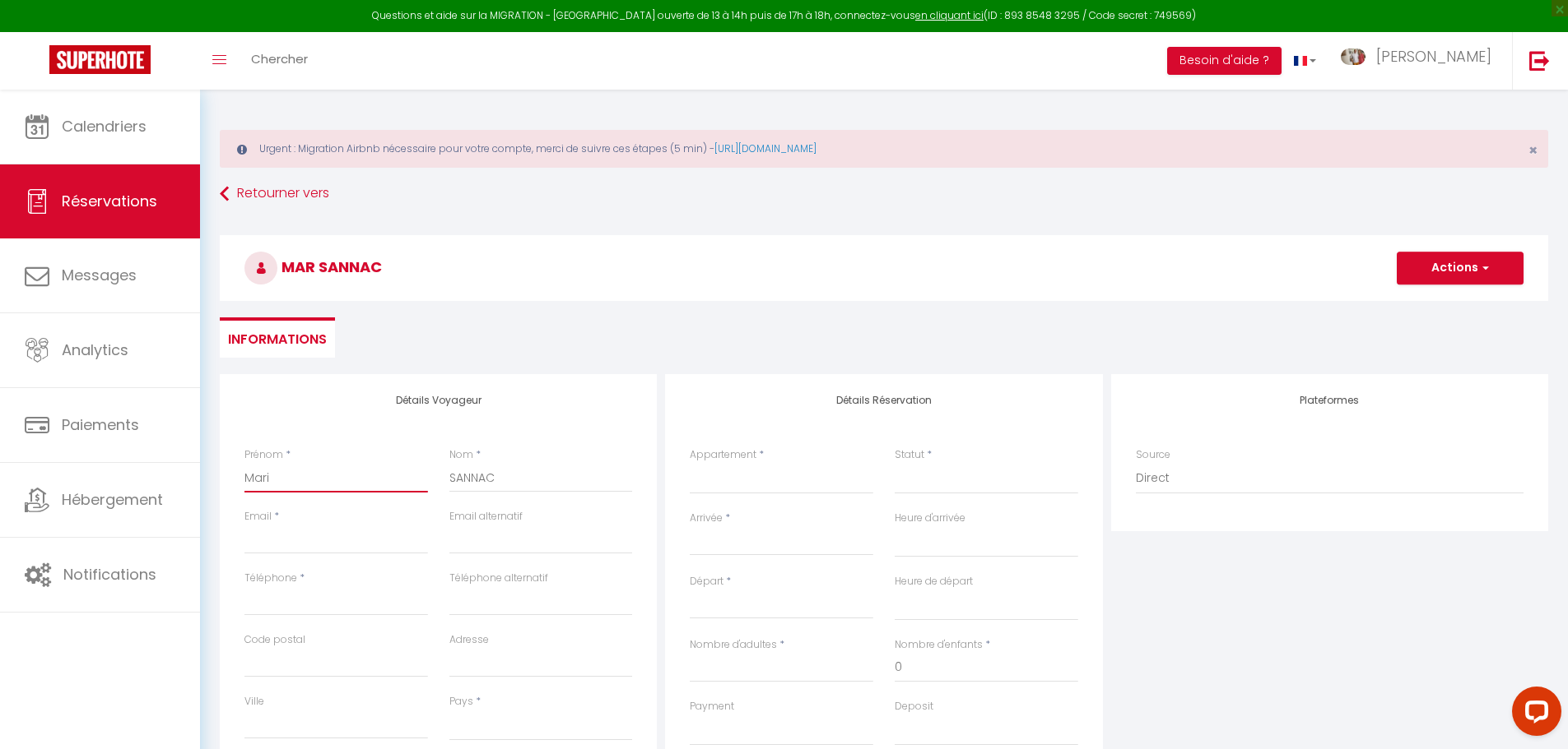
select select
checkbox input "false"
type input "Mario"
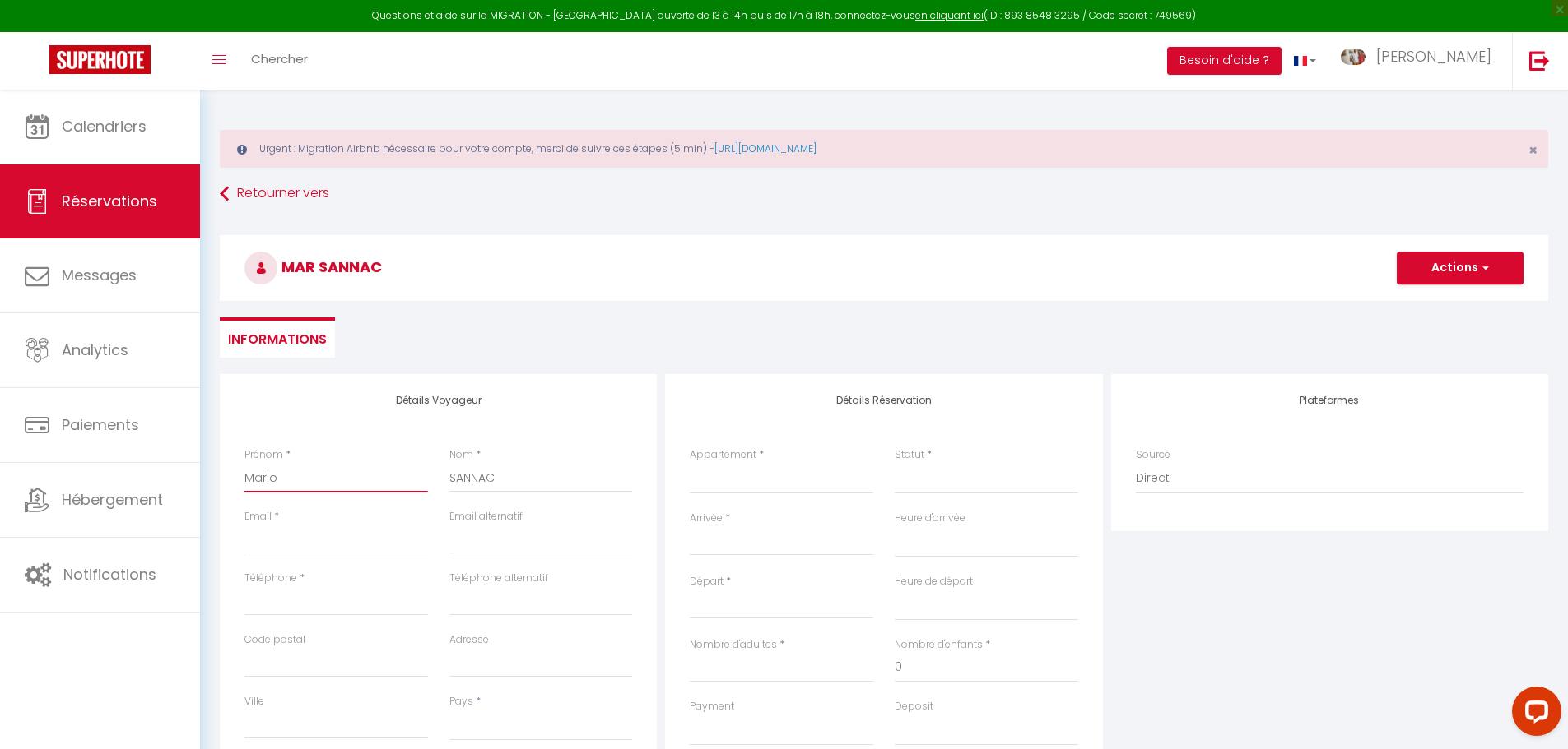
select select
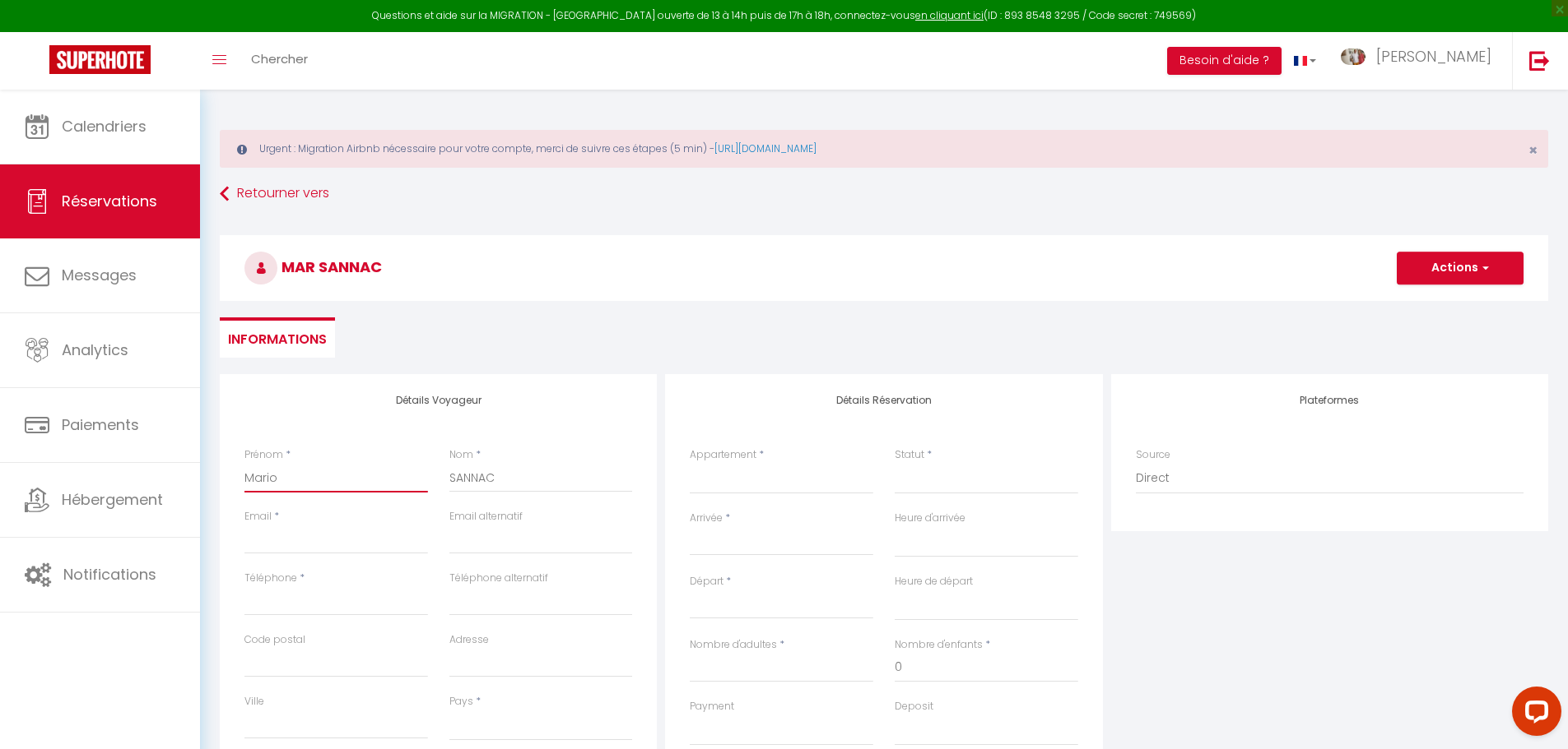
select select
checkbox input "false"
type input "[PERSON_NAME]"
select select
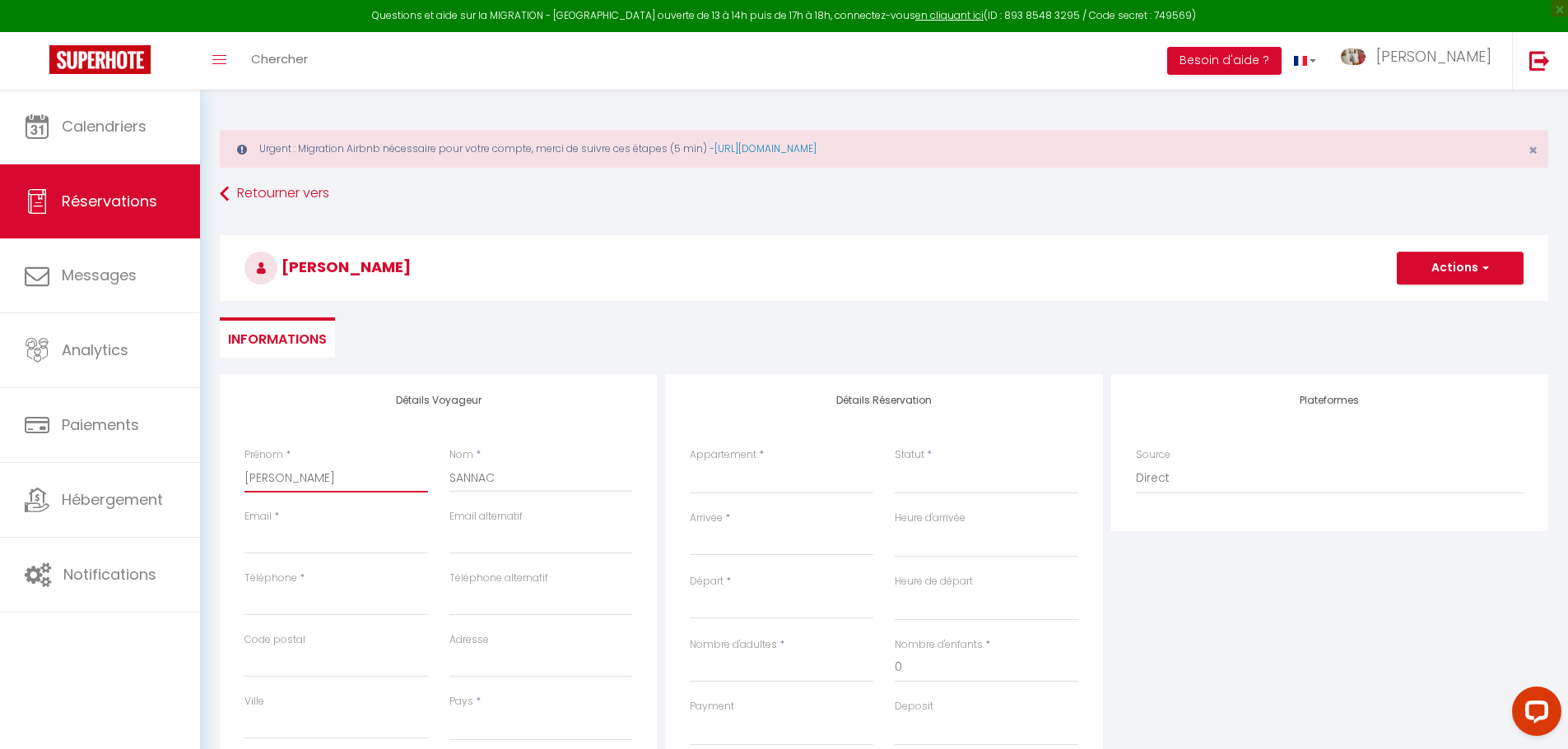
select select
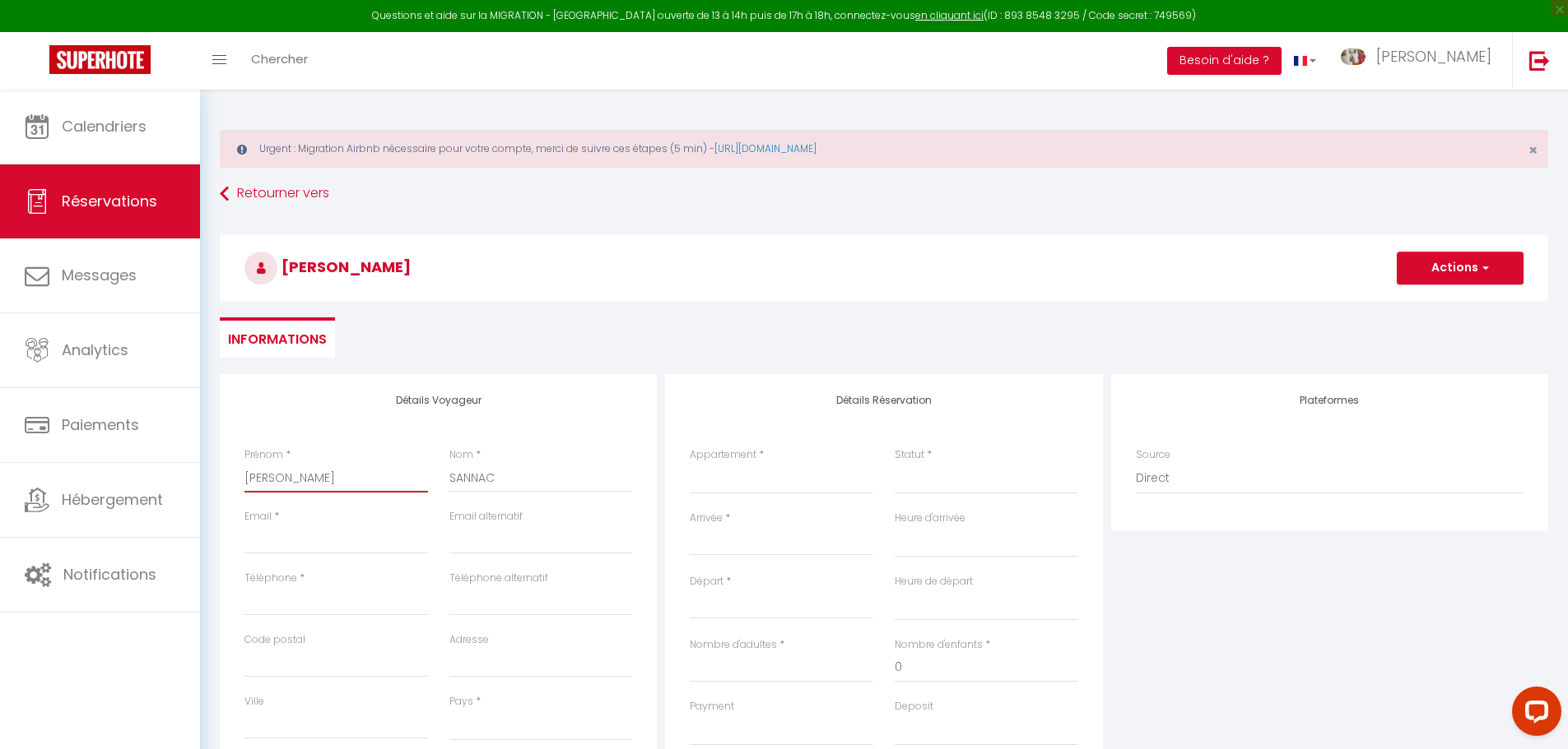
select select
checkbox input "false"
type input "[PERSON_NAME]"
click at [344, 541] on input "Email client" at bounding box center [336, 539] width 183 height 30
type input "c"
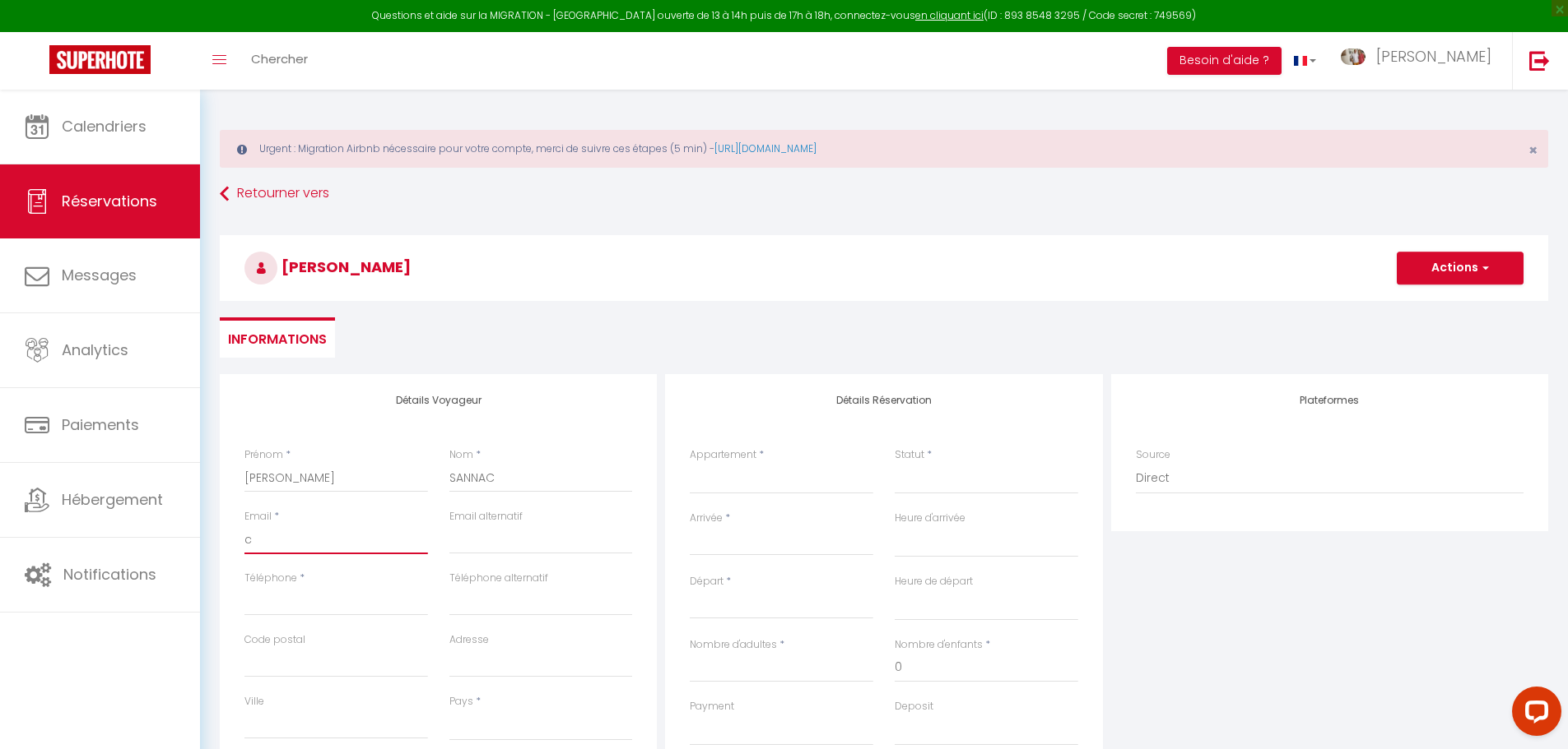
select select
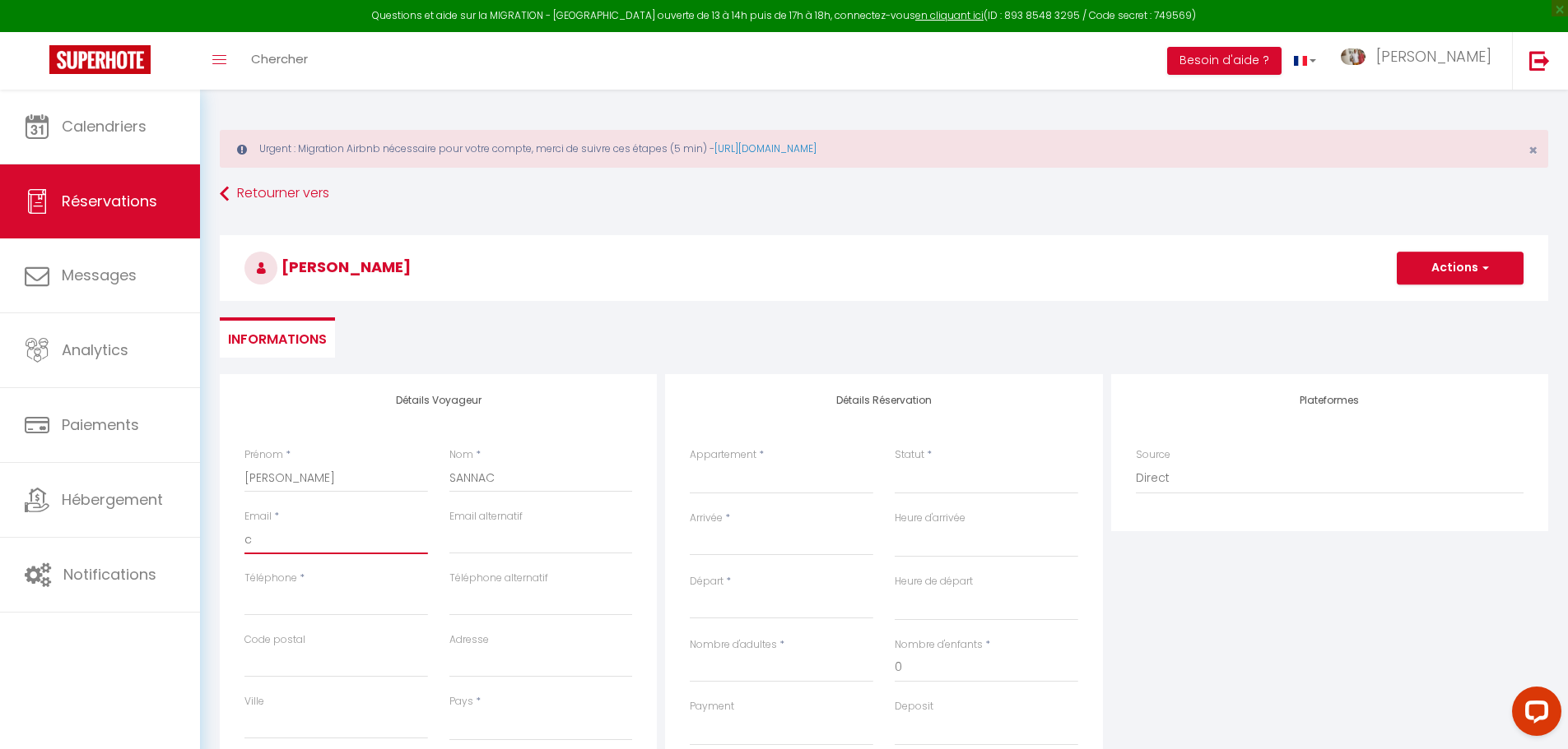
select select
checkbox input "false"
type input "co"
select select
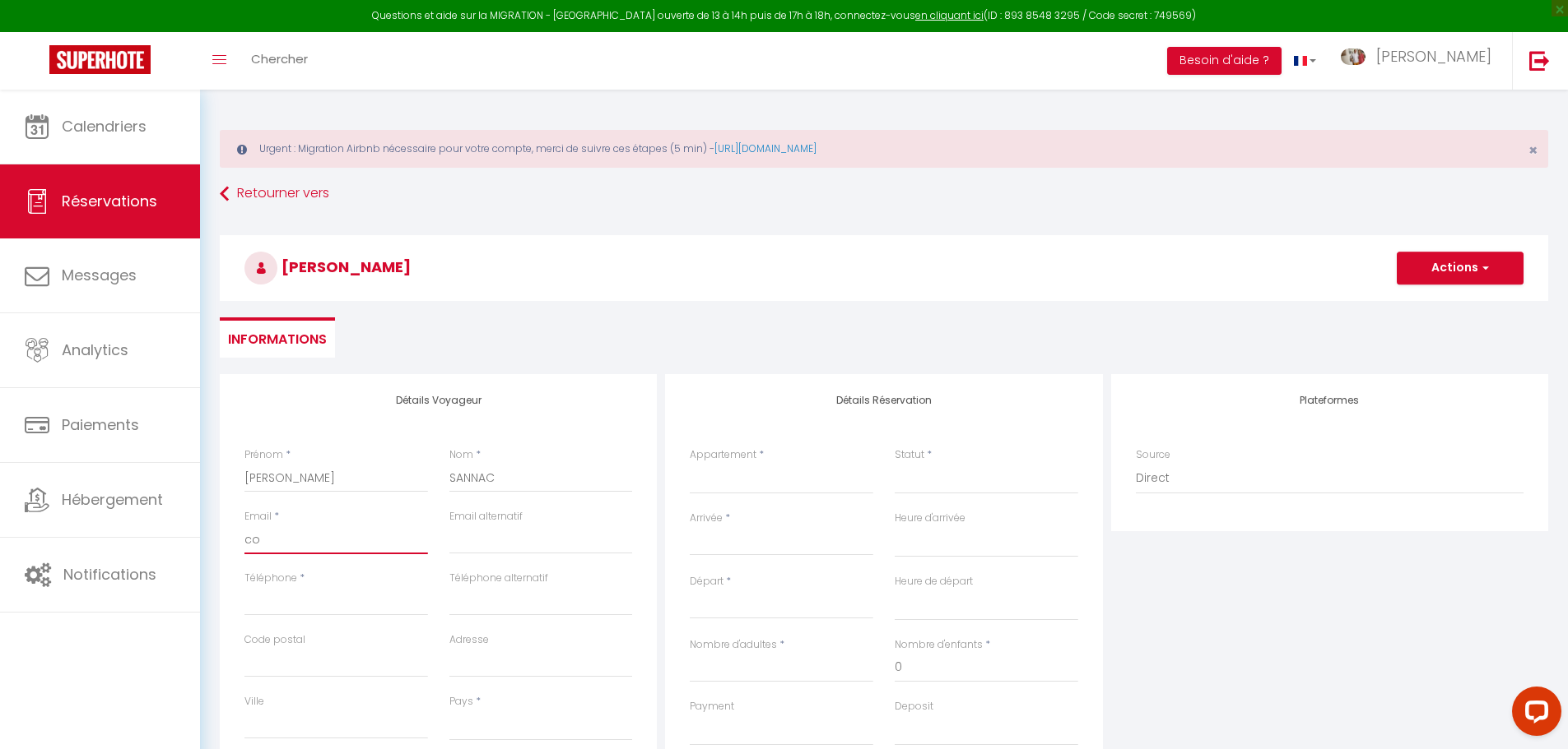
select select
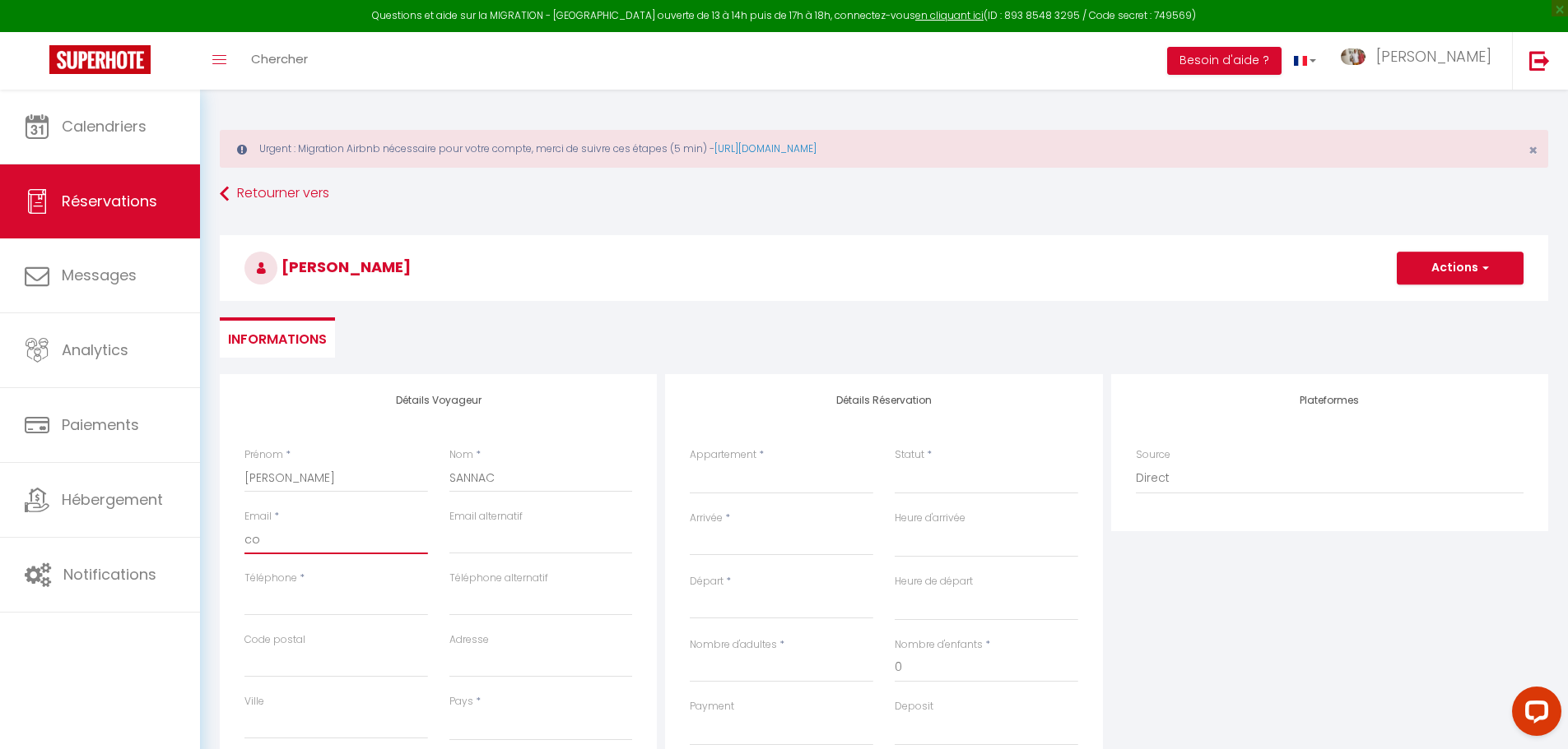
select select
checkbox input "false"
type input "con"
select select
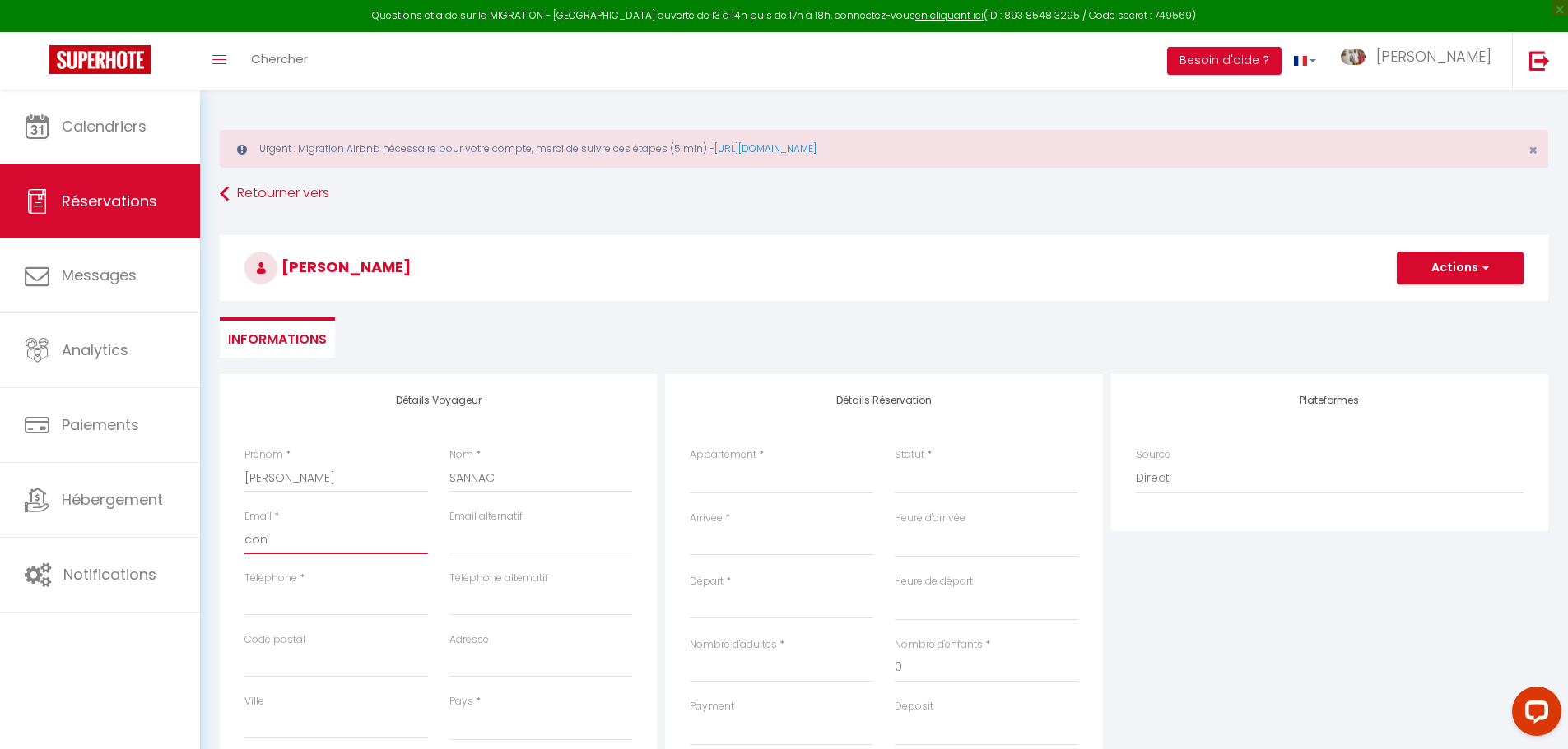
select select
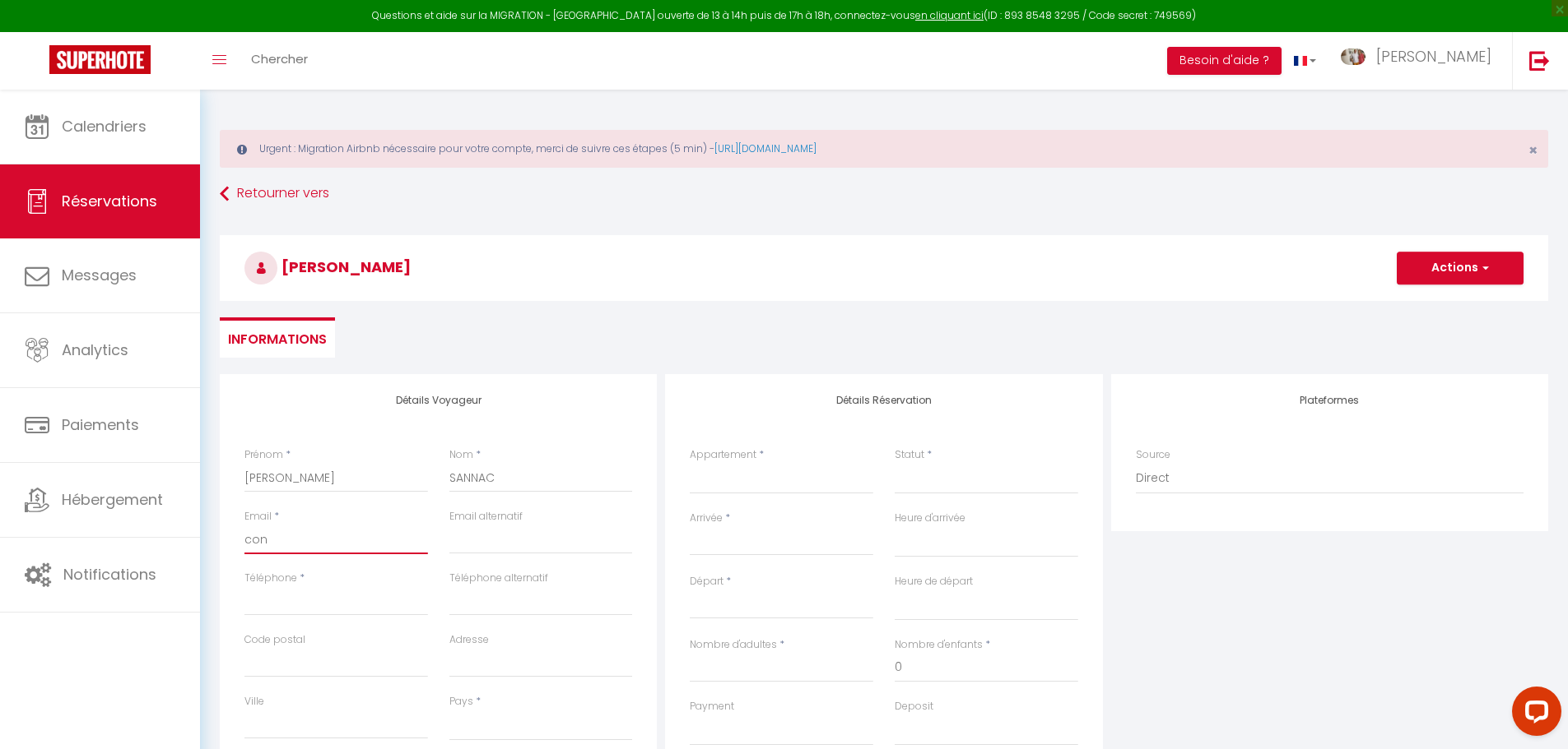
checkbox input "false"
type input "cont"
select select
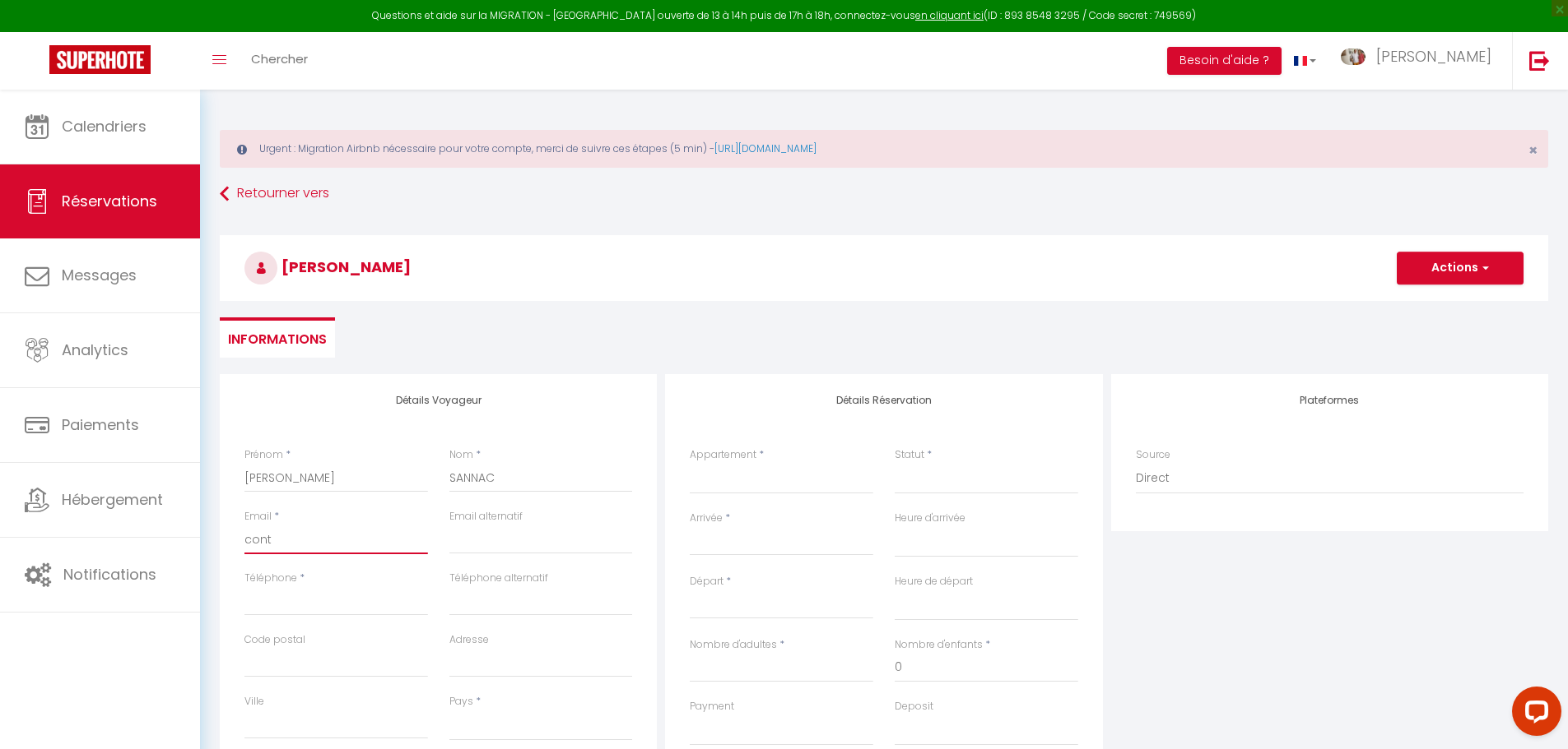
select select
checkbox input "false"
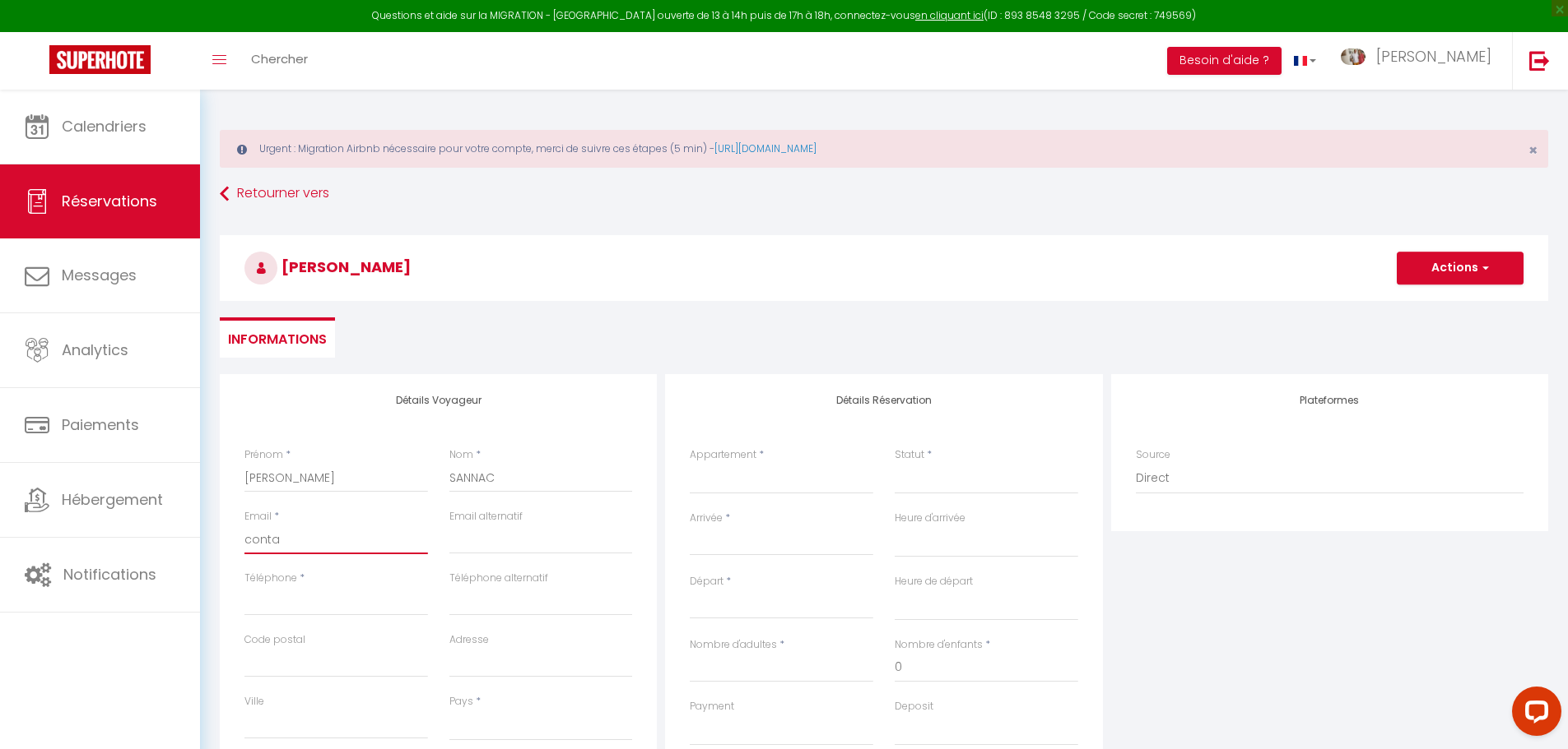
type input "contac"
select select
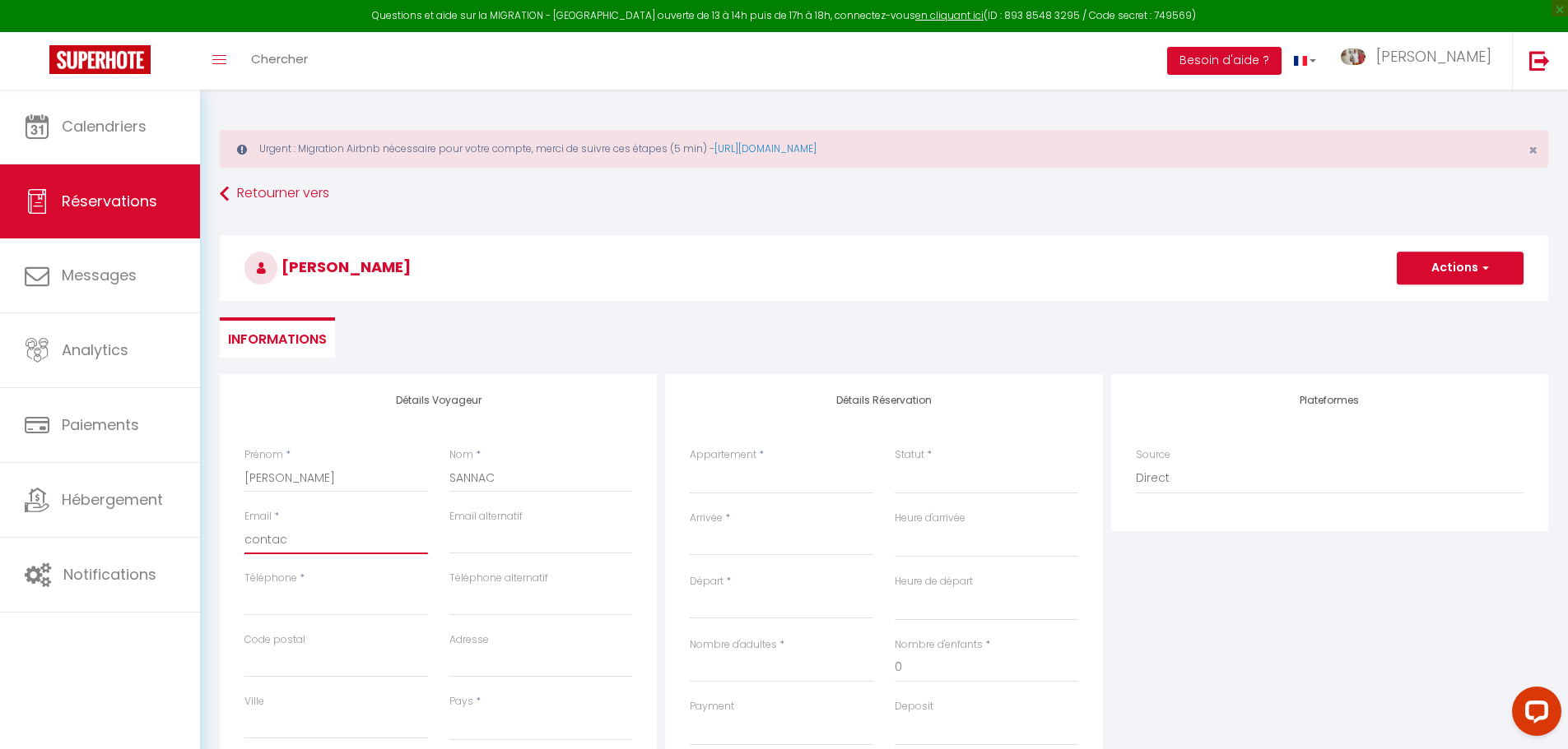
select select
checkbox input "false"
type input "contact"
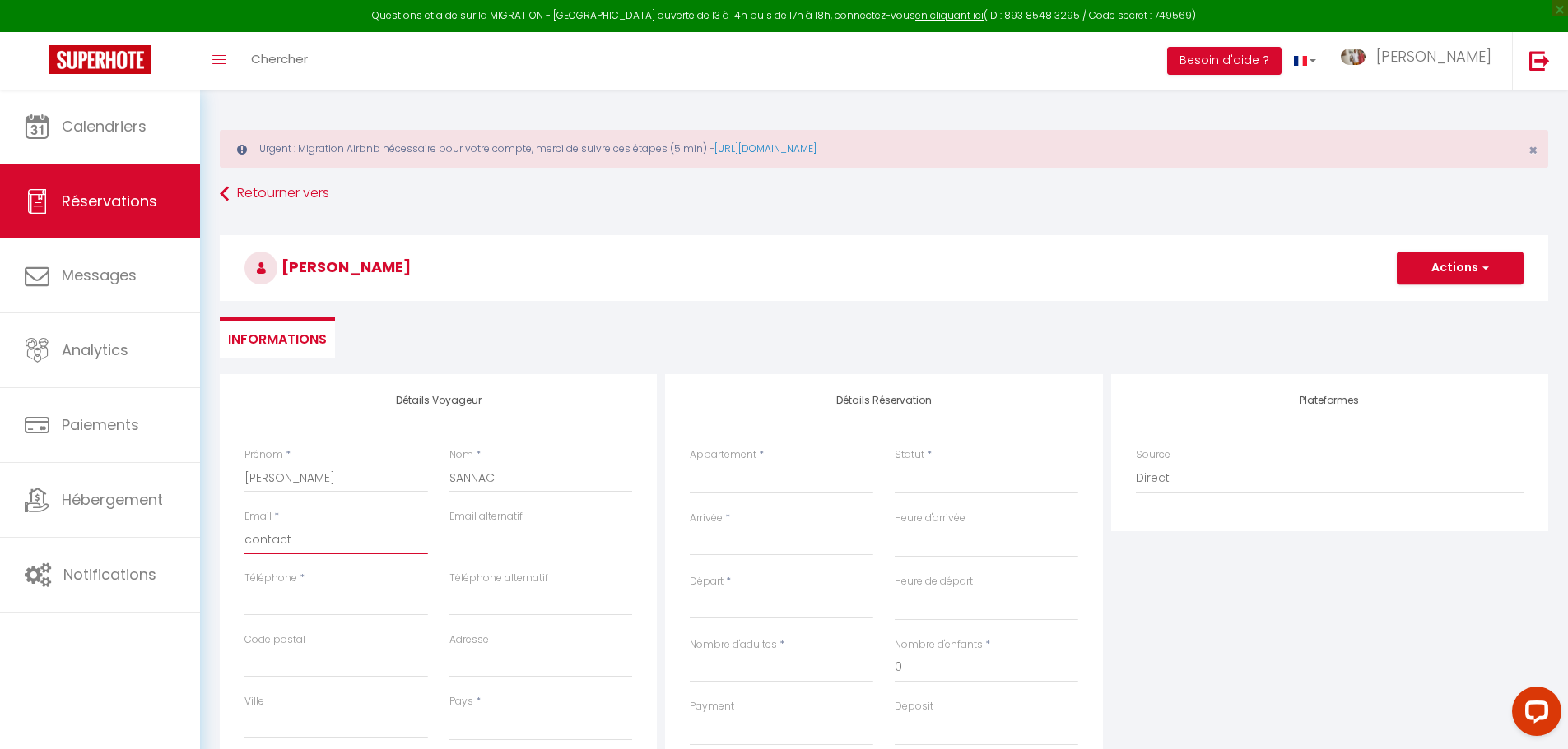
select select
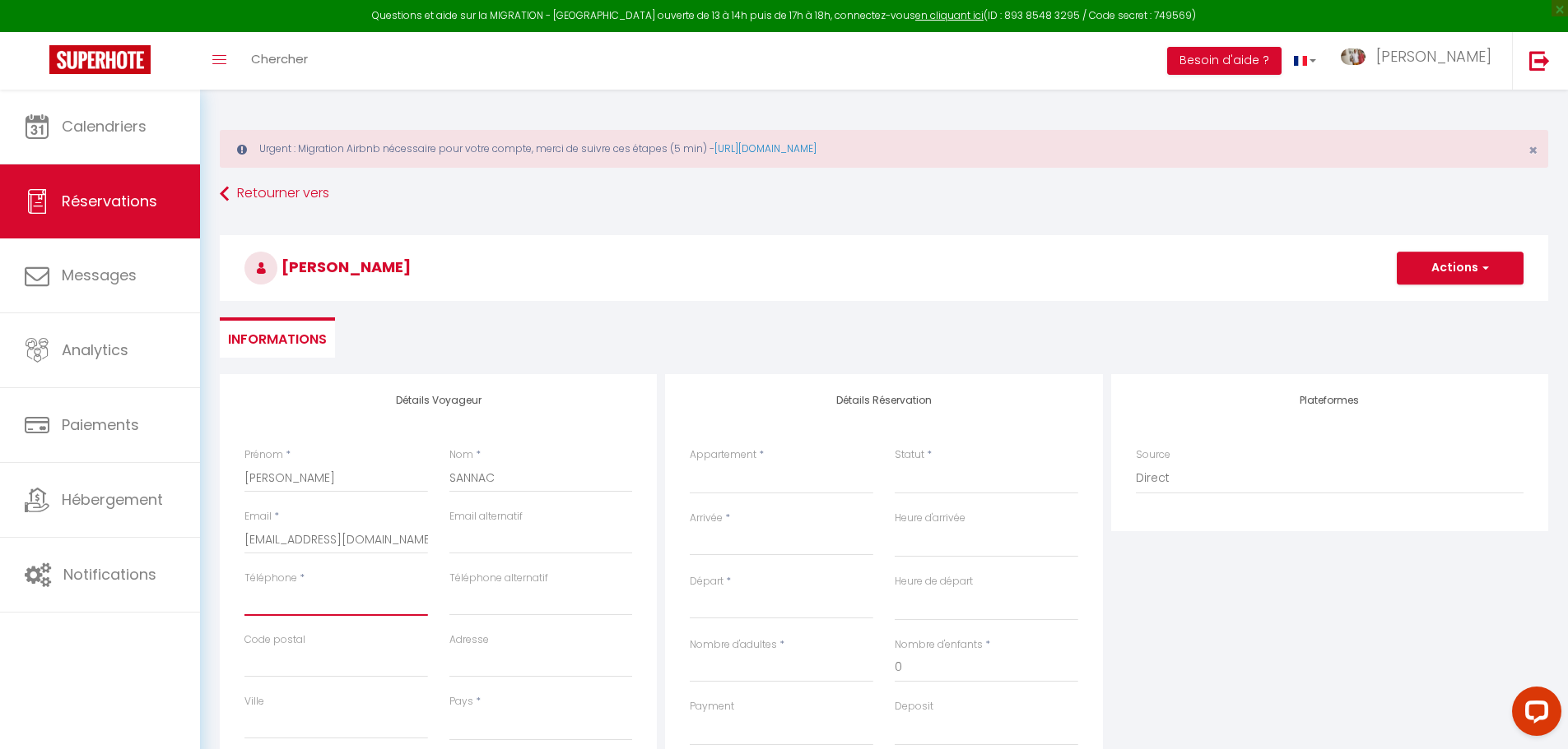
click at [351, 600] on input "Téléphone" at bounding box center [336, 601] width 183 height 30
click at [799, 480] on select "Suite 1 Suite 2 Chambre 3 Chambre 4 Chambre 5 Anglas C1 Pombie C2 Artouste B1 M…" at bounding box center [781, 478] width 183 height 32
click at [690, 463] on select "Suite 1 Suite 2 Chambre 3 Chambre 4 Chambre 5 Anglas C1 Pombie C2 Artouste B1 M…" at bounding box center [781, 478] width 183 height 32
click at [736, 543] on input "Arrivée" at bounding box center [781, 542] width 183 height 21
click at [732, 544] on input "Arrivée" at bounding box center [781, 542] width 183 height 21
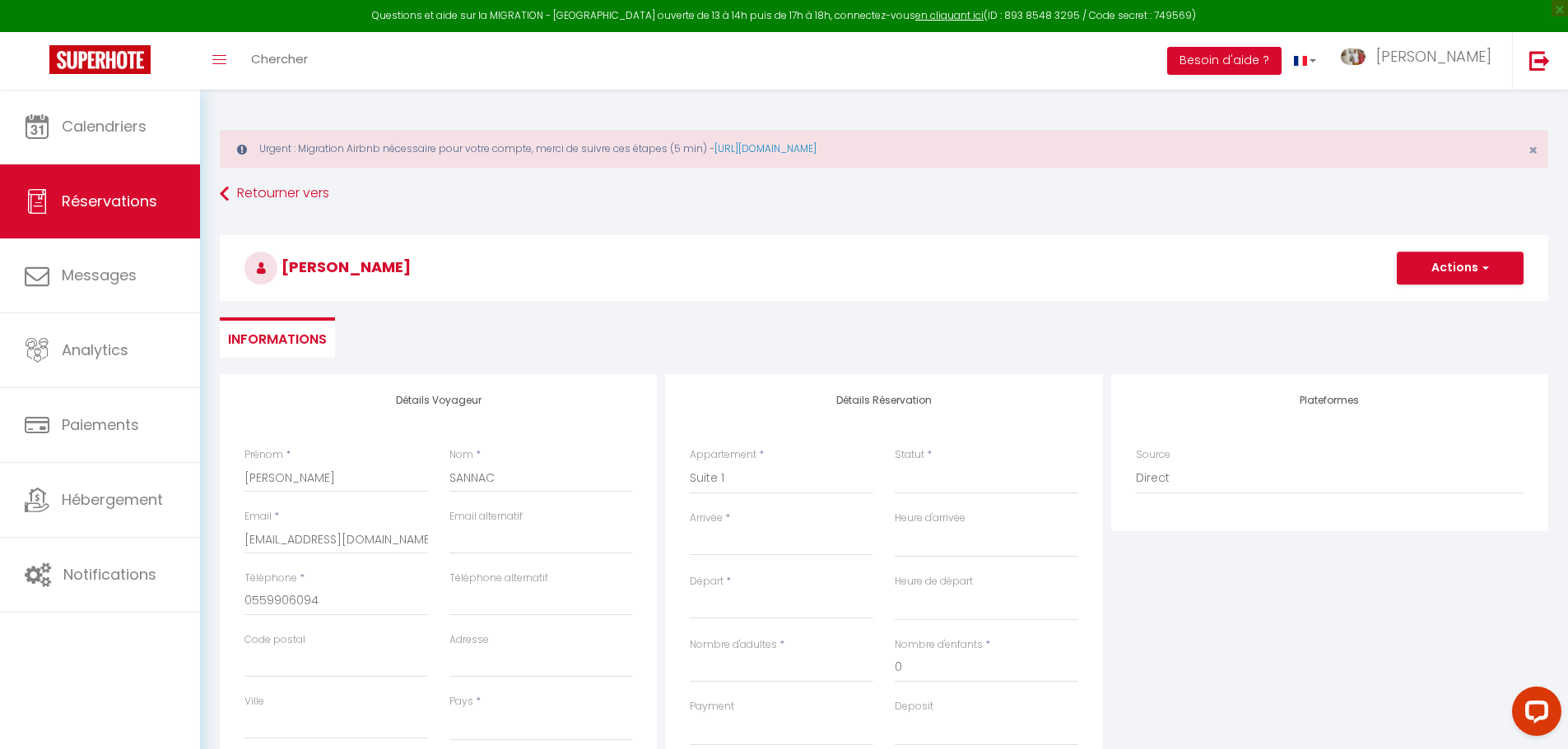
click at [732, 544] on input "Arrivée" at bounding box center [781, 542] width 183 height 21
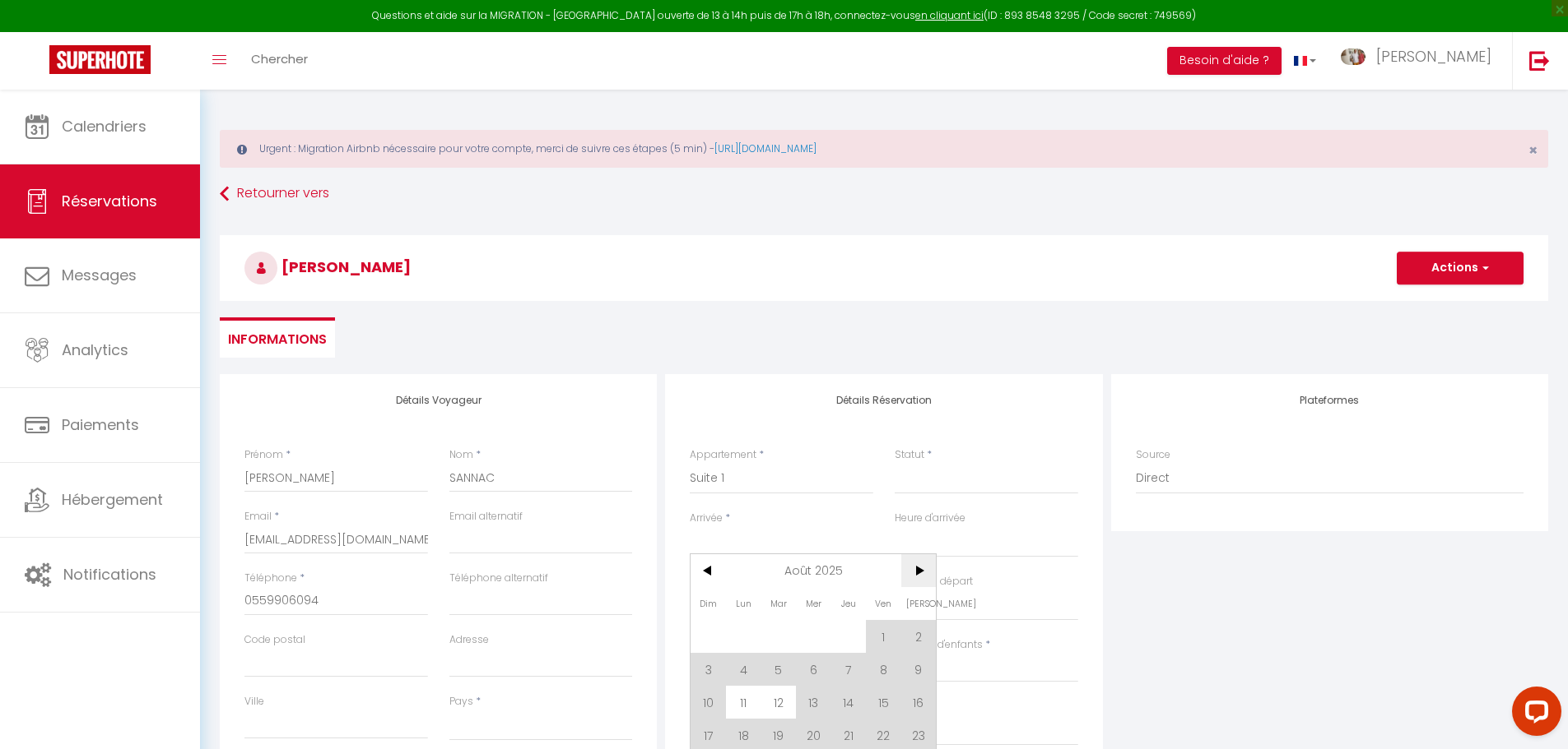
click at [921, 568] on span ">" at bounding box center [919, 571] width 36 height 33
click at [923, 637] on span "6" at bounding box center [919, 637] width 36 height 33
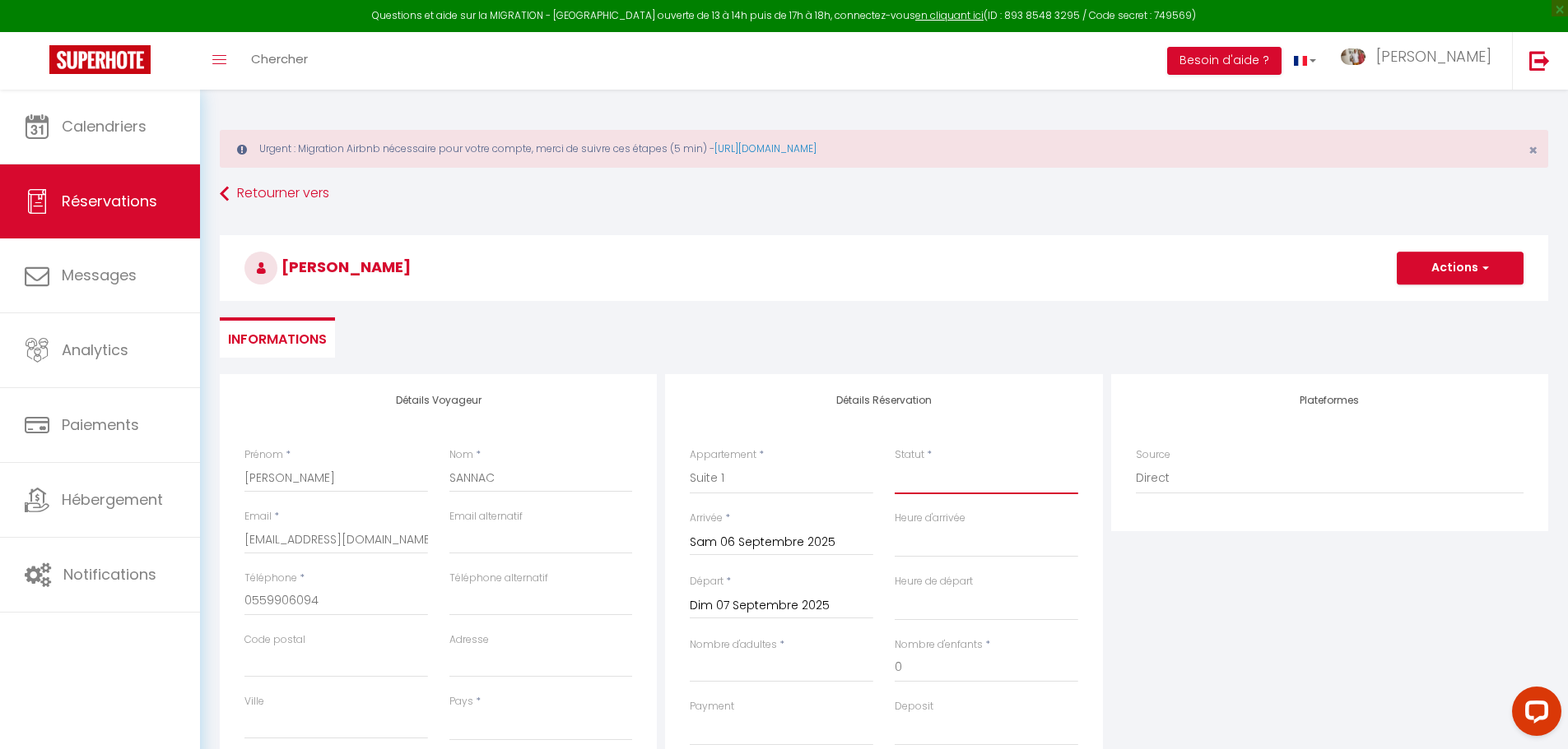
click at [924, 483] on select "Confirmé Non Confirmé [PERSON_NAME] par le voyageur No Show Request" at bounding box center [986, 478] width 183 height 32
click at [894, 463] on select "Confirmé Non Confirmé [PERSON_NAME] par le voyageur No Show Request" at bounding box center [986, 478] width 183 height 32
click at [772, 664] on input "Nombre d'adultes" at bounding box center [781, 667] width 183 height 30
click at [1471, 262] on button "Actions" at bounding box center [1460, 268] width 127 height 33
click at [1445, 303] on link "Enregistrer" at bounding box center [1444, 304] width 130 height 21
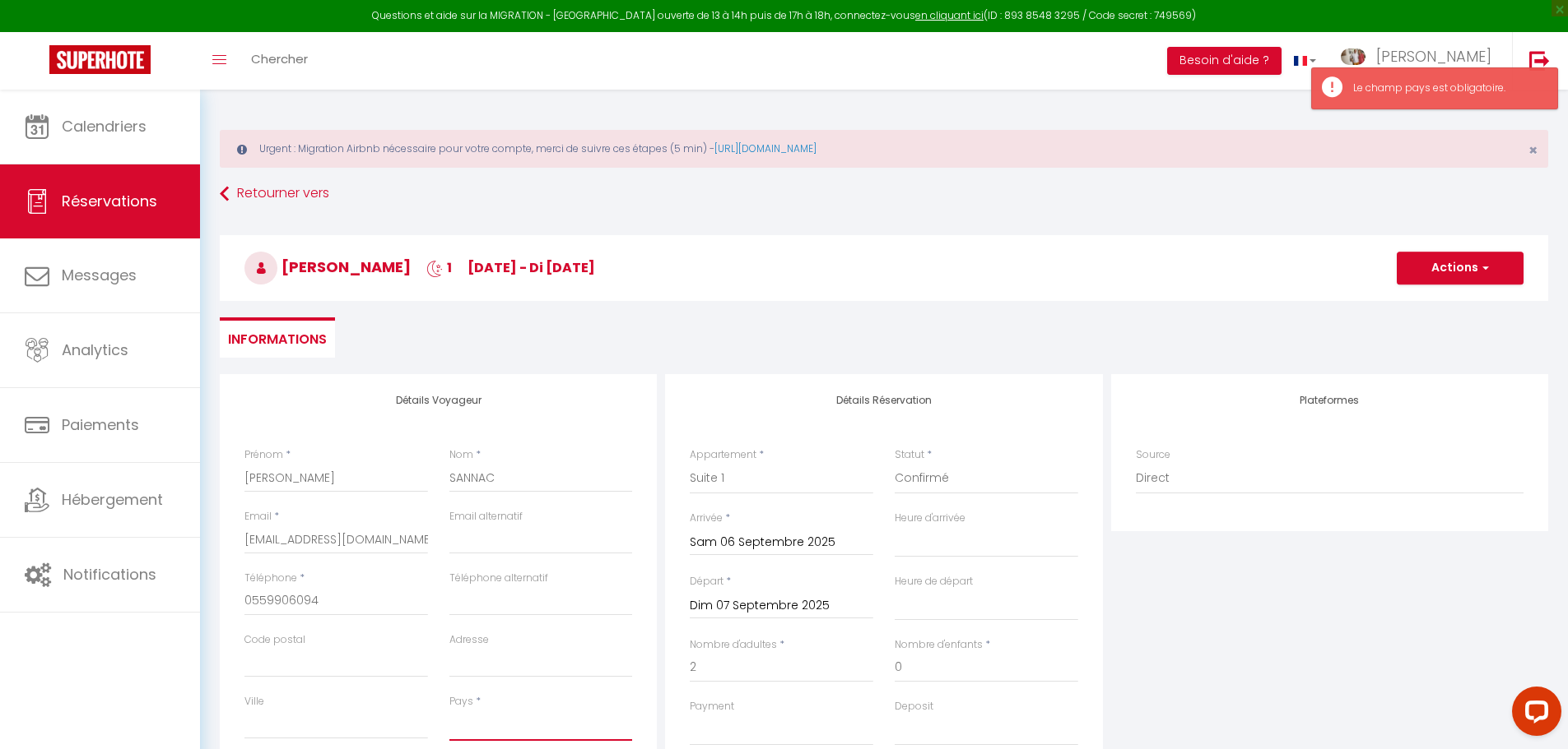
click at [479, 723] on select "[GEOGRAPHIC_DATA] [GEOGRAPHIC_DATA] [GEOGRAPHIC_DATA] [GEOGRAPHIC_DATA] [GEOGRA…" at bounding box center [541, 725] width 183 height 32
click at [449, 710] on select "[GEOGRAPHIC_DATA] [GEOGRAPHIC_DATA] [GEOGRAPHIC_DATA] [GEOGRAPHIC_DATA] [GEOGRA…" at bounding box center [541, 725] width 183 height 32
click at [1490, 263] on button "Actions" at bounding box center [1460, 268] width 127 height 33
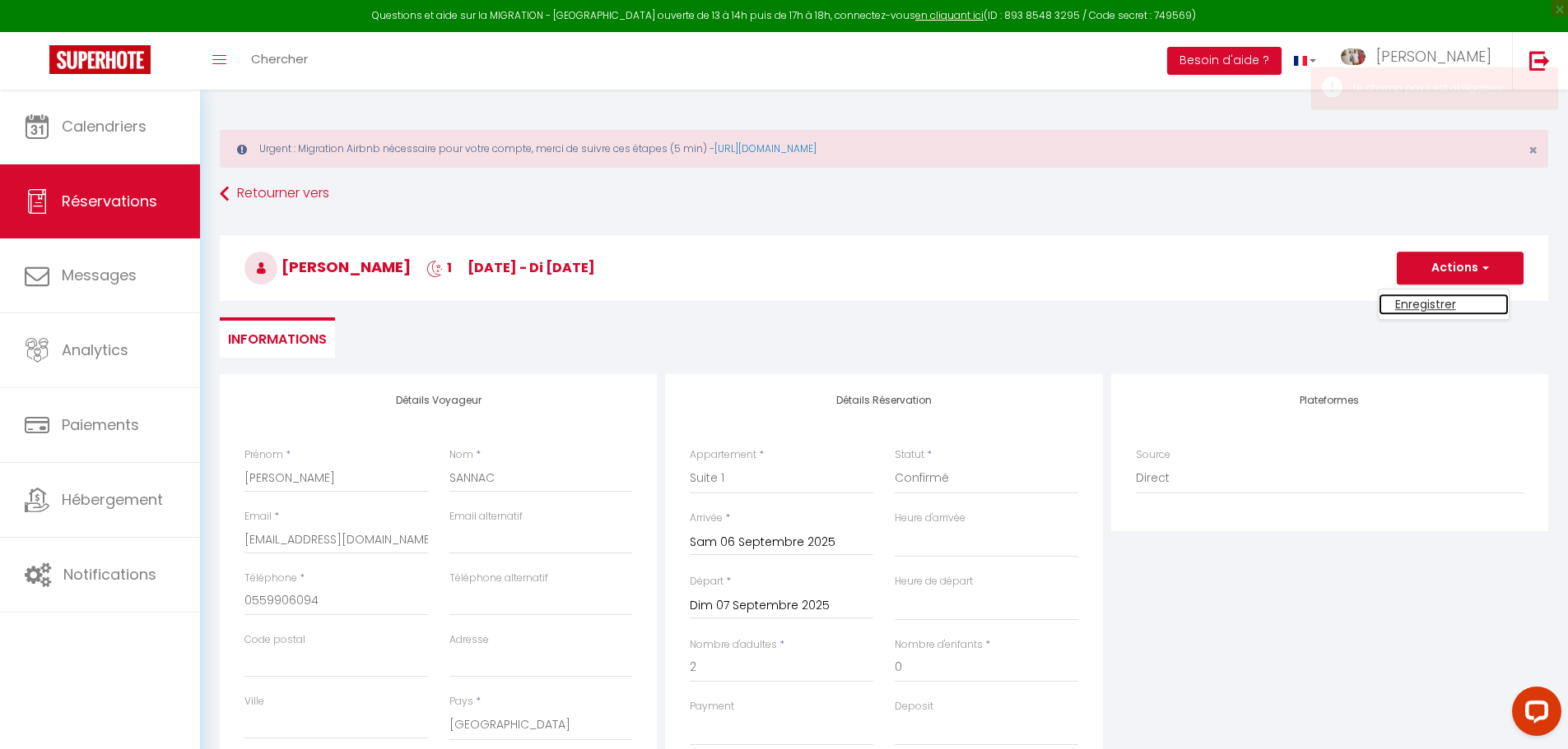
click at [1432, 308] on link "Enregistrer" at bounding box center [1444, 304] width 130 height 21
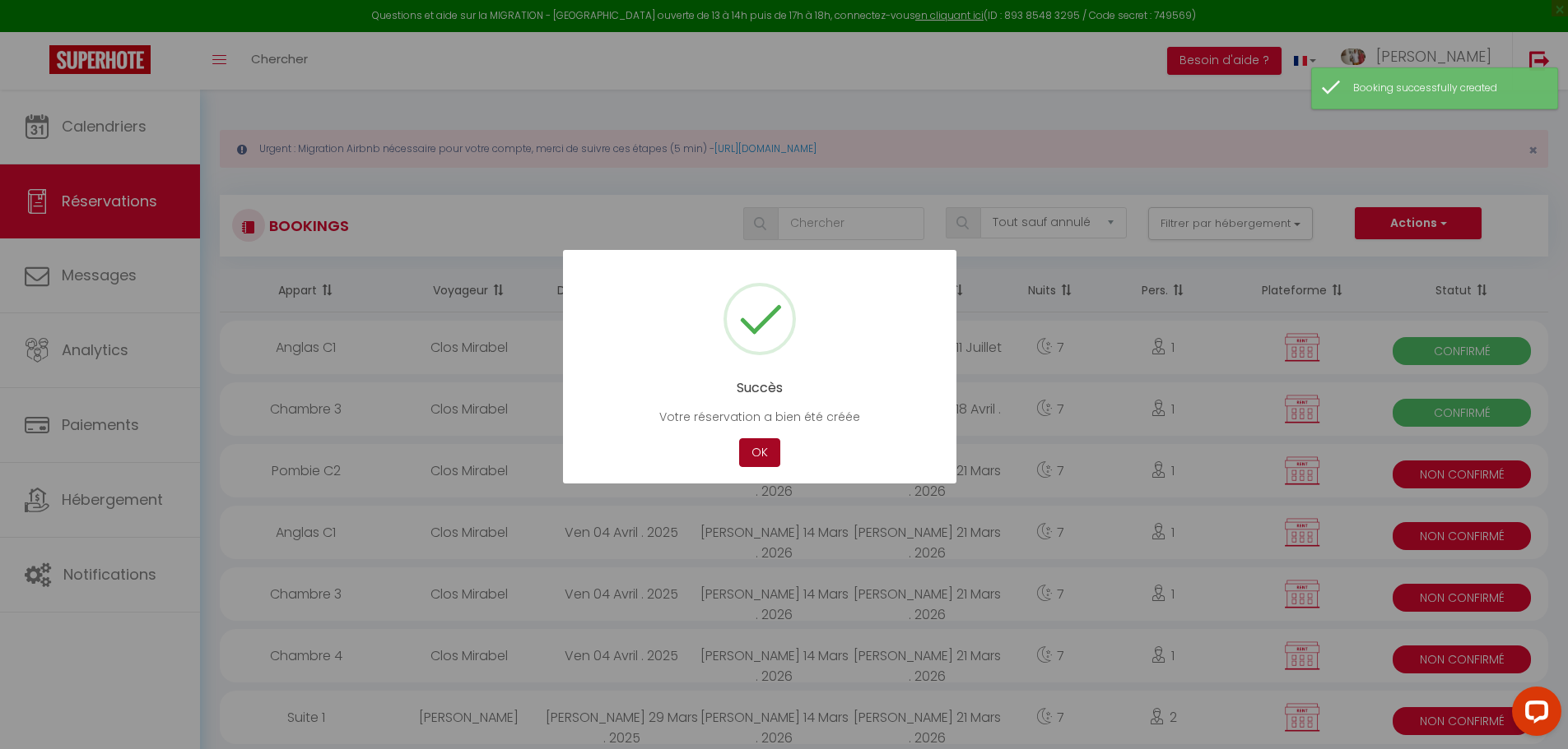
click at [758, 454] on button "OK" at bounding box center [760, 452] width 41 height 29
